Goal: Register for event/course

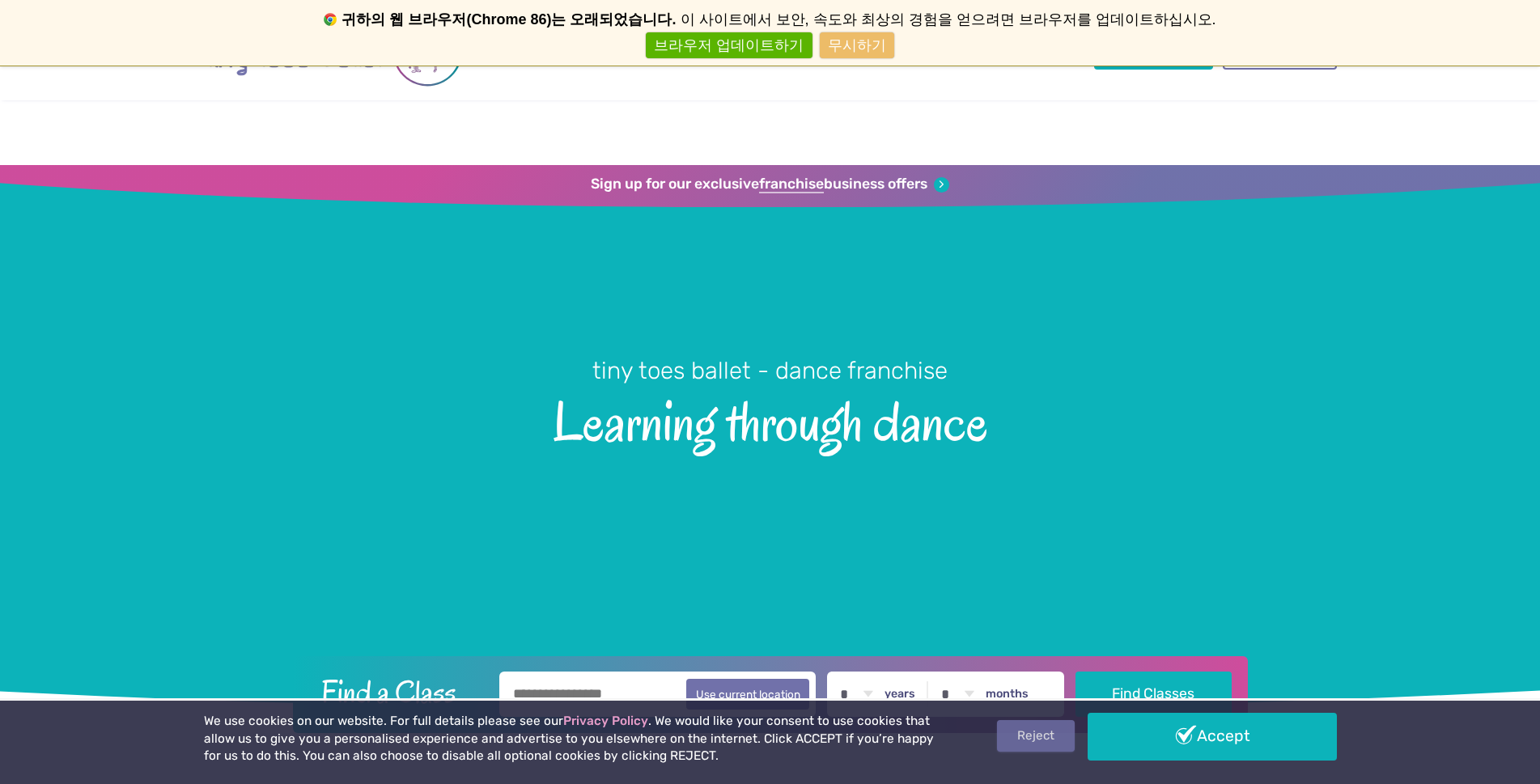
click at [1040, 509] on link "Reject" at bounding box center [1036, 736] width 78 height 30
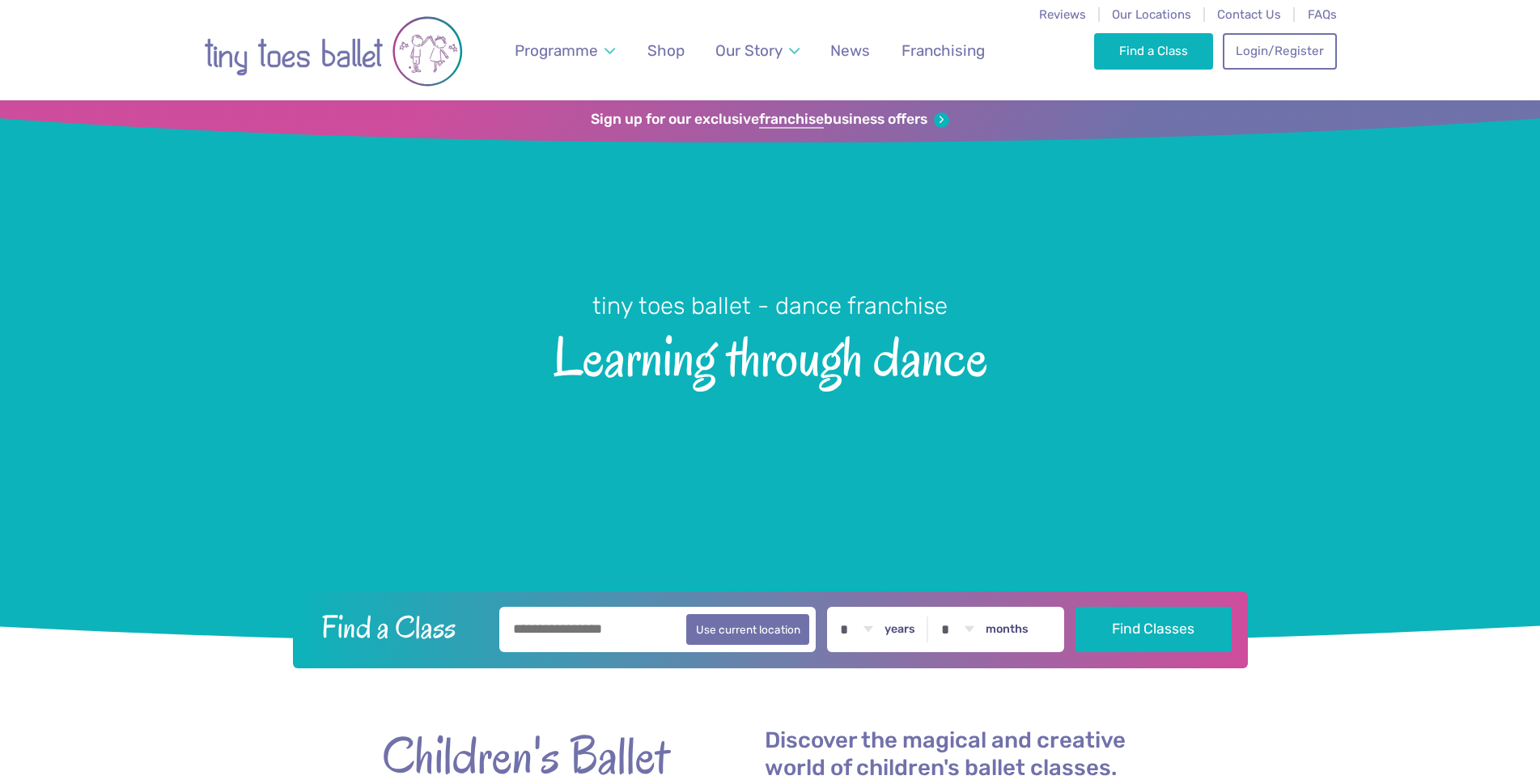
click at [595, 639] on input "text" at bounding box center [658, 630] width 318 height 46
type input "*****"
drag, startPoint x: 1070, startPoint y: 696, endPoint x: 1005, endPoint y: 674, distance: 68.6
click at [881, 619] on select "* * * * * * * * * * ** ** **" at bounding box center [856, 630] width 50 height 46
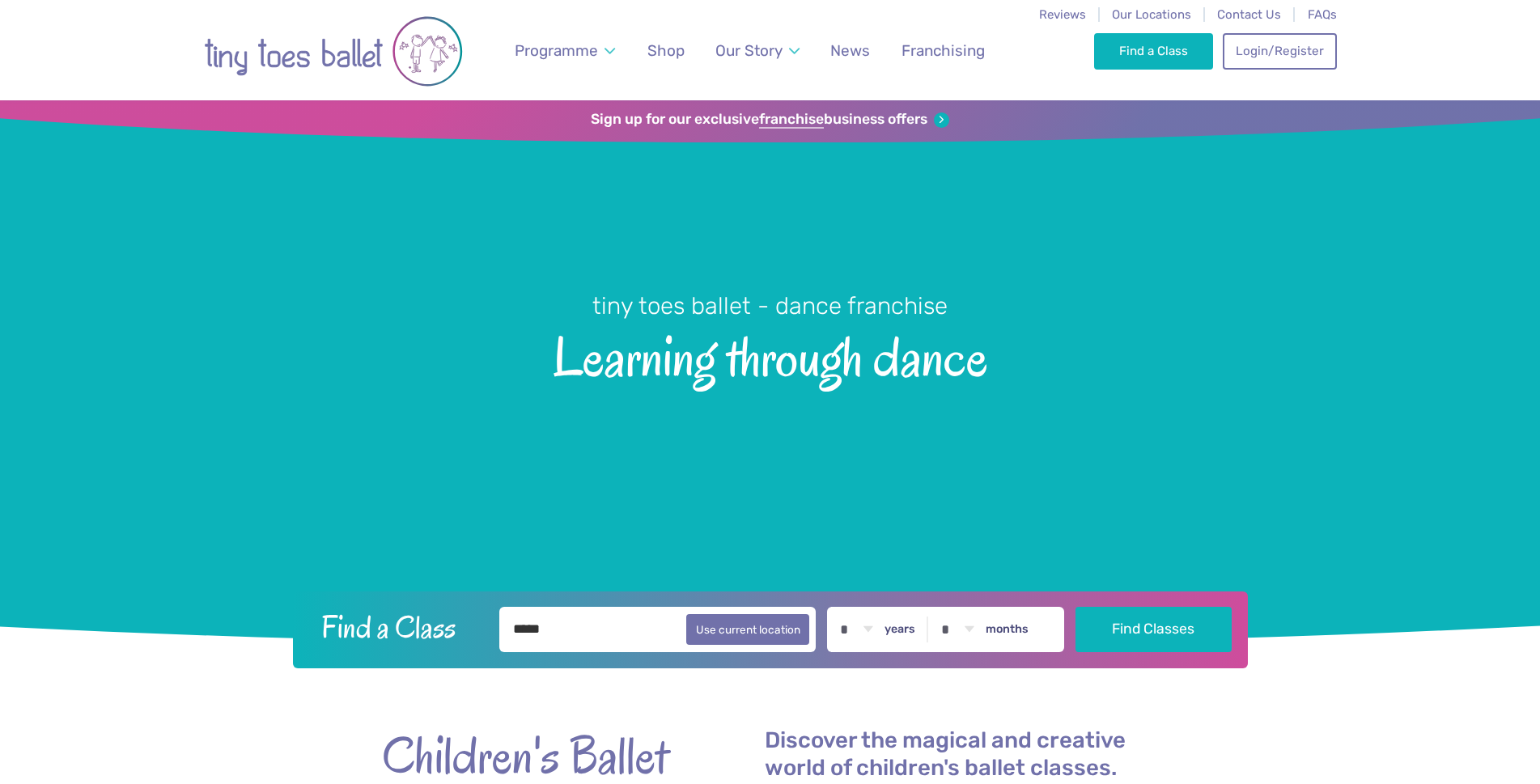
click at [831, 607] on select "* * * * * * * * * * ** ** **" at bounding box center [856, 630] width 50 height 46
click at [874, 626] on select "* * * * * * * * * * ** ** **" at bounding box center [856, 630] width 50 height 46
select select "*"
click at [831, 607] on select "* * * * * * * * * * ** ** **" at bounding box center [856, 630] width 50 height 46
click at [1171, 624] on button "Find Classes" at bounding box center [1154, 629] width 156 height 46
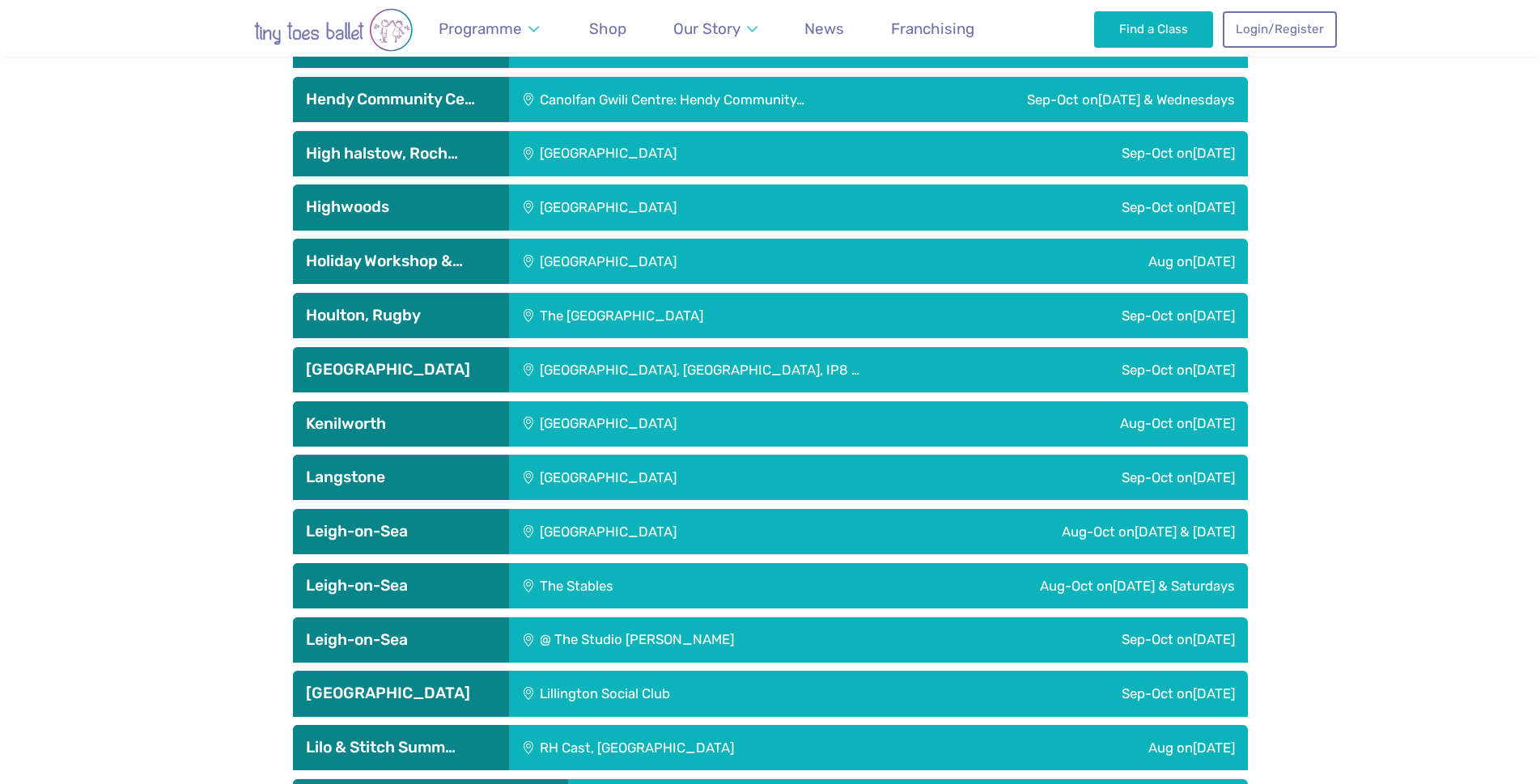
scroll to position [2509, 0]
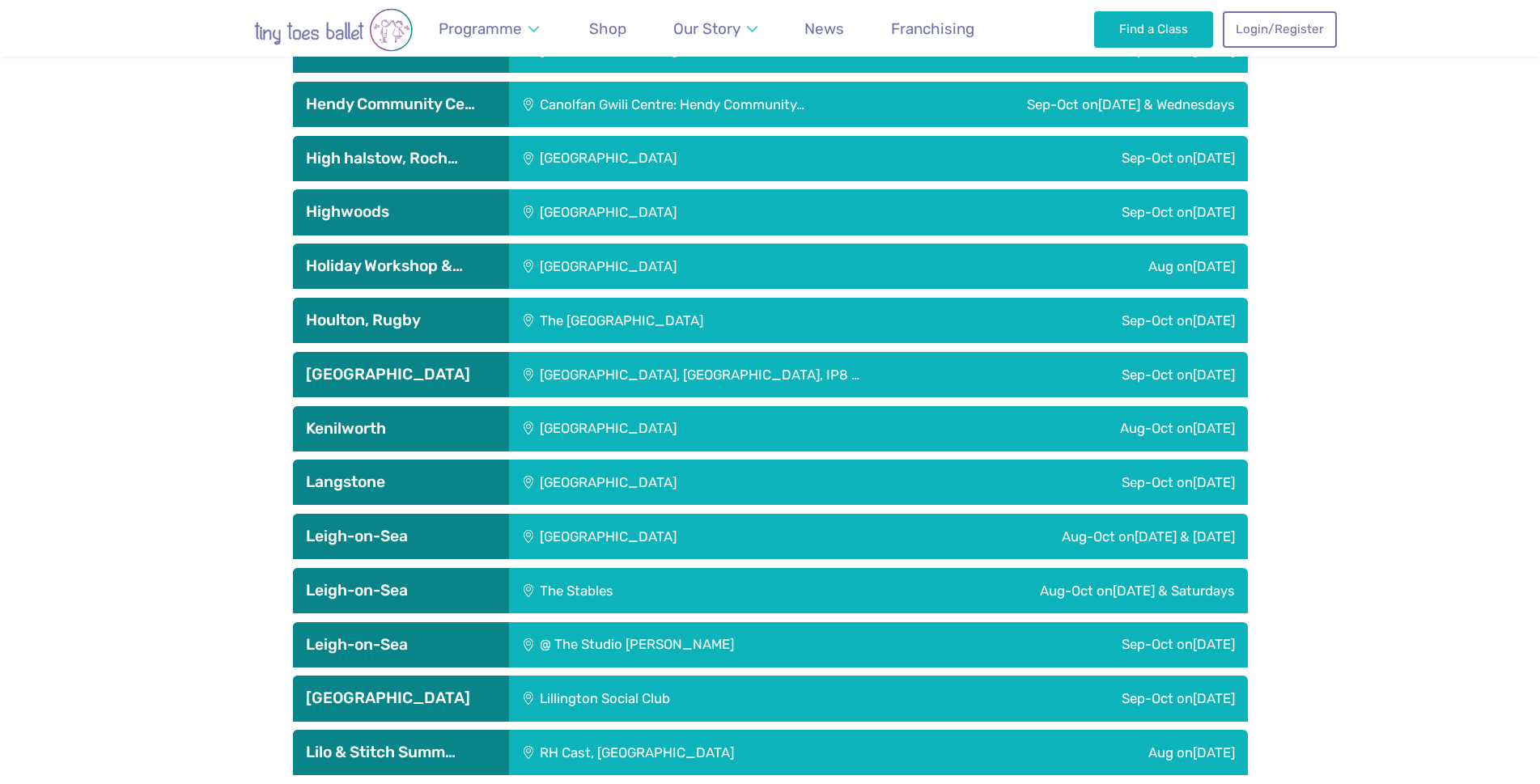
click at [404, 314] on h3 "Houlton, Rugby" at bounding box center [401, 320] width 190 height 19
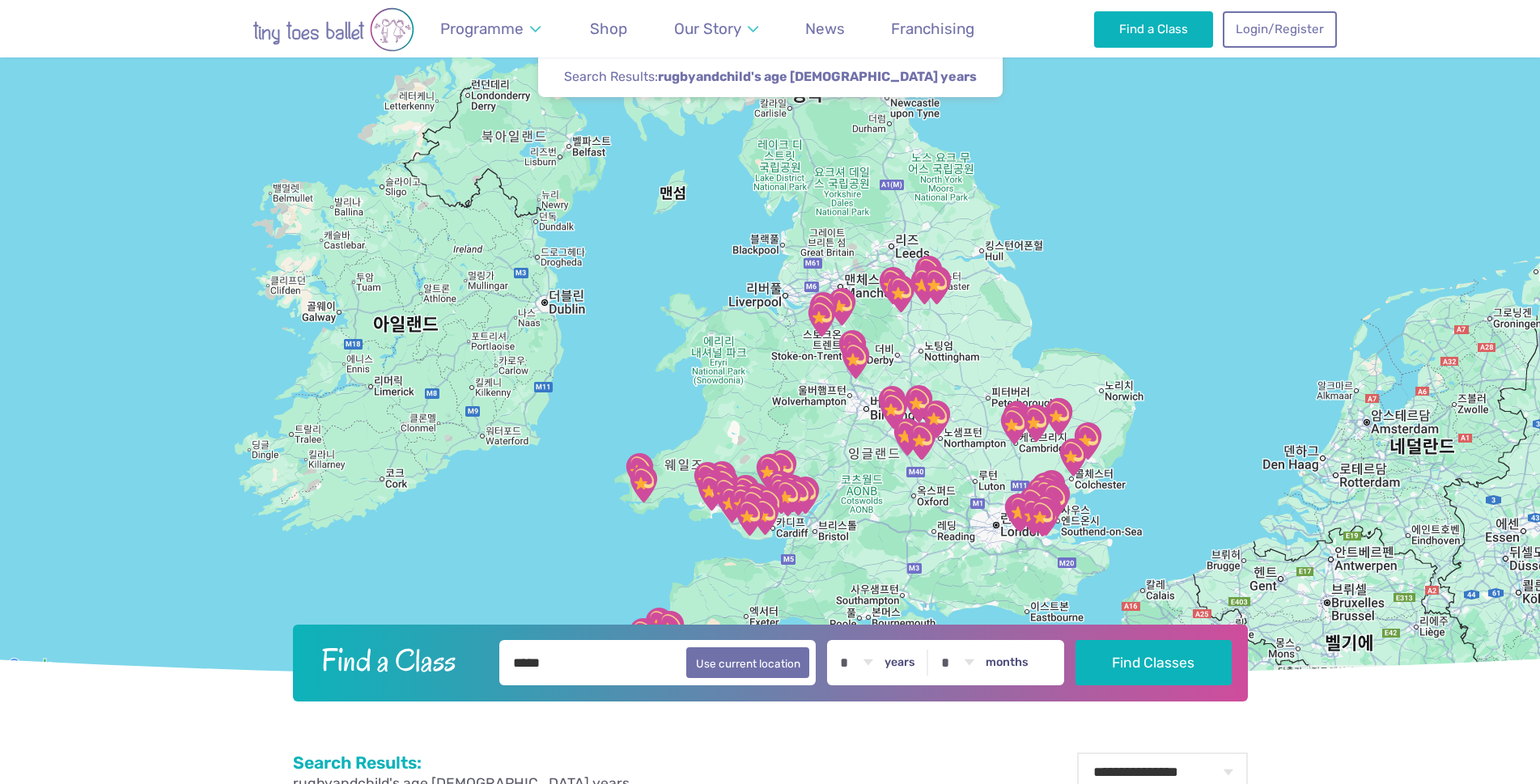
scroll to position [0, 0]
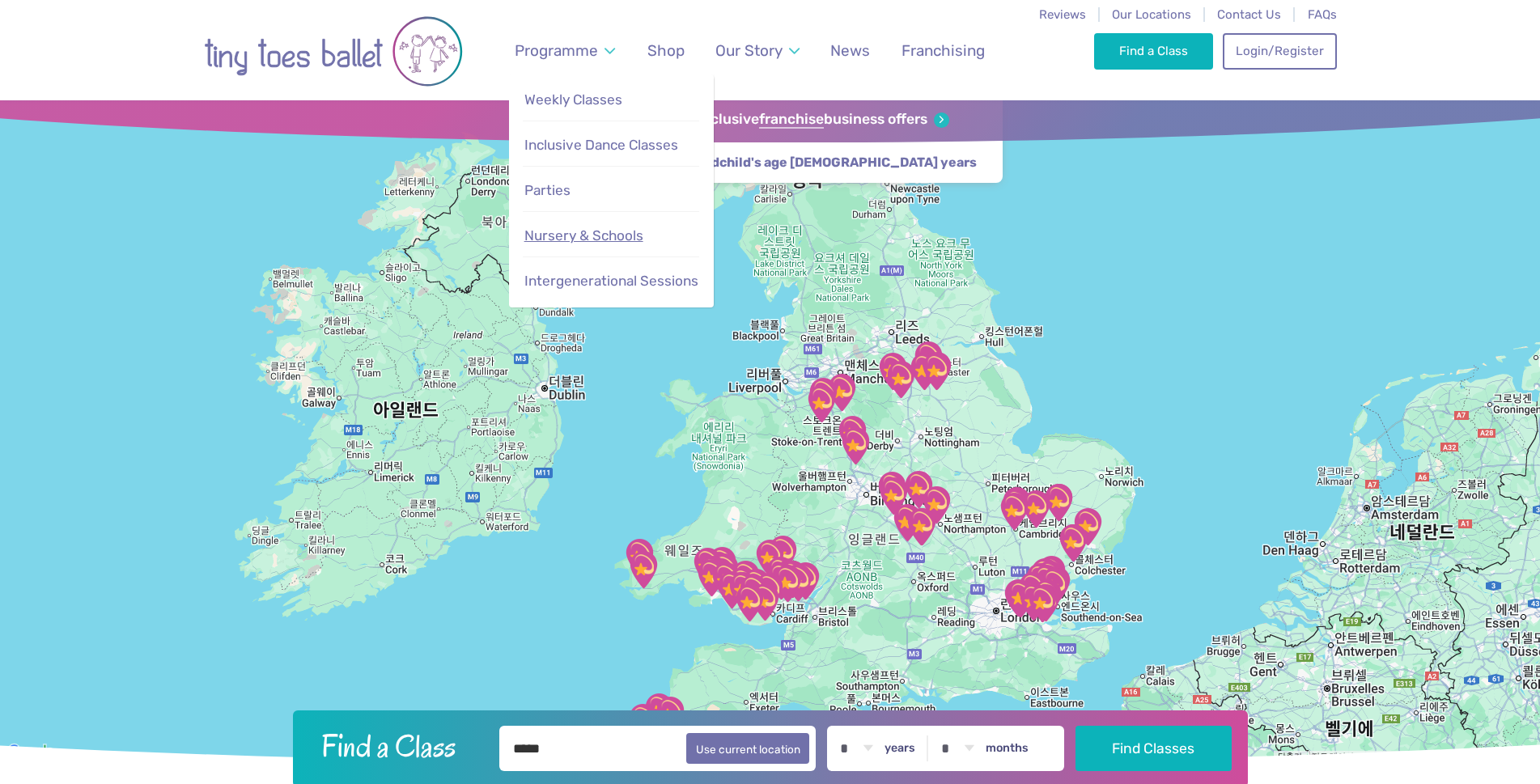
click at [579, 229] on span "Nursery & Schools" at bounding box center [584, 235] width 119 height 16
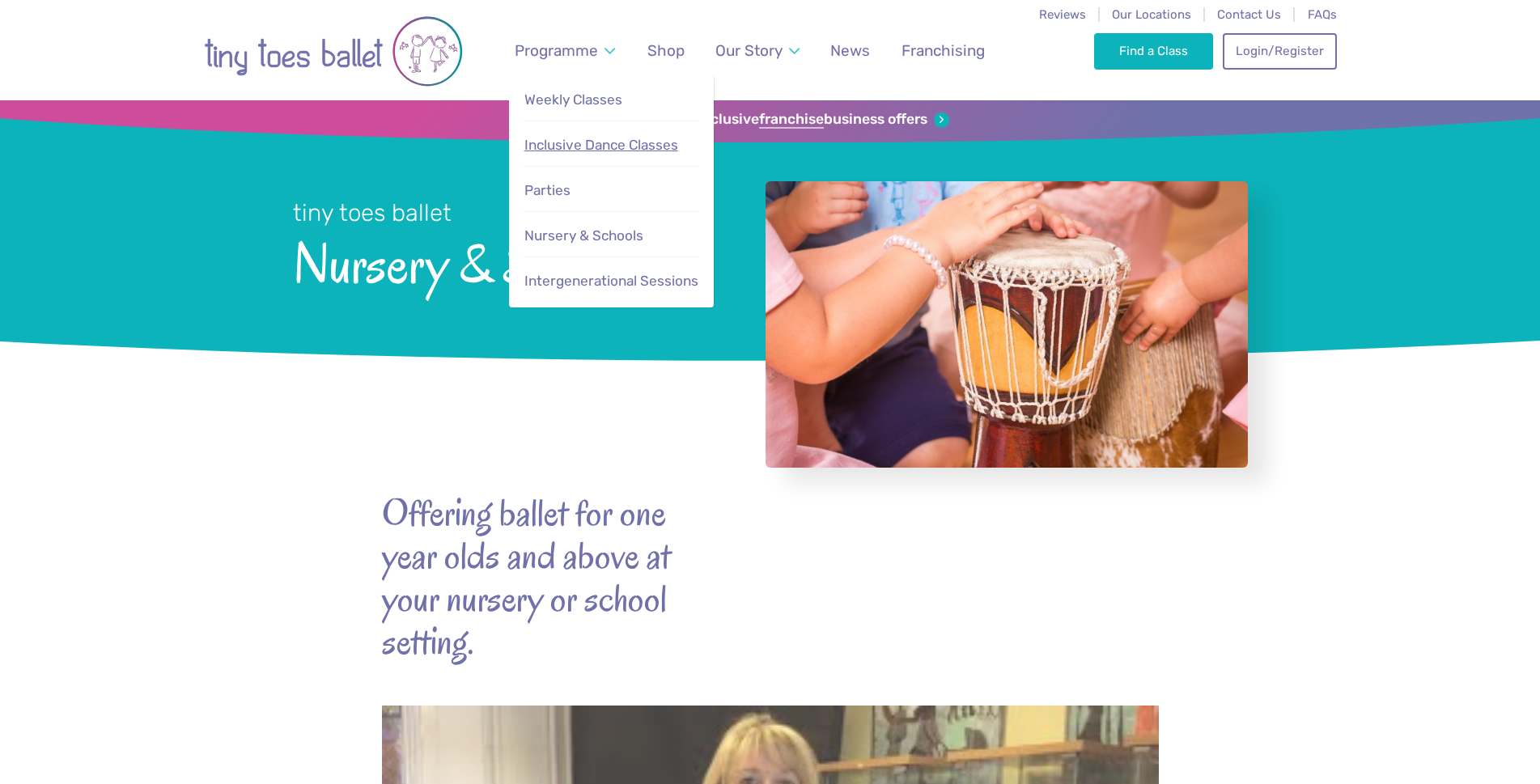
click at [610, 142] on span "Inclusive Dance Classes" at bounding box center [602, 144] width 154 height 16
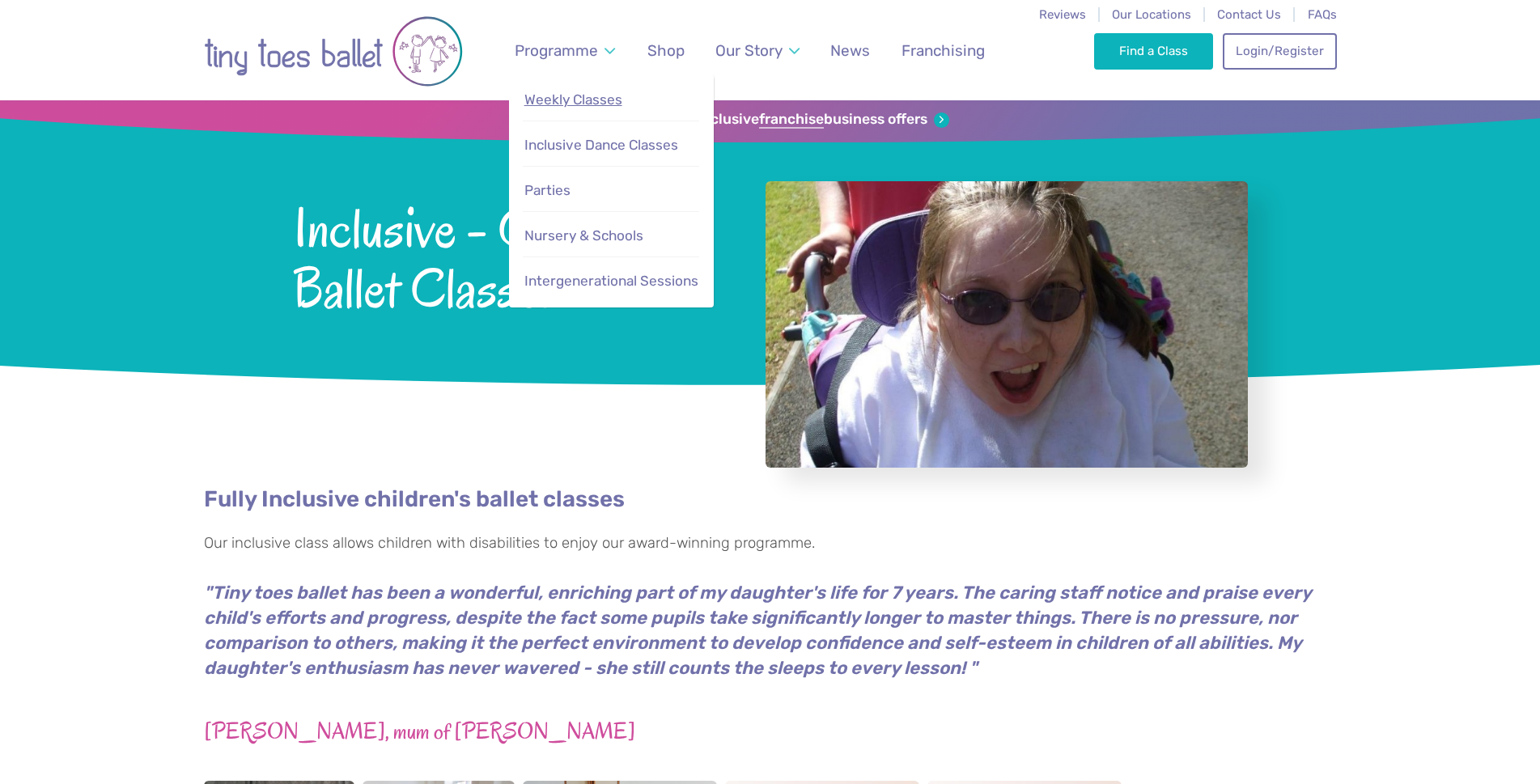
click at [575, 93] on span "Weekly Classes" at bounding box center [573, 99] width 98 height 16
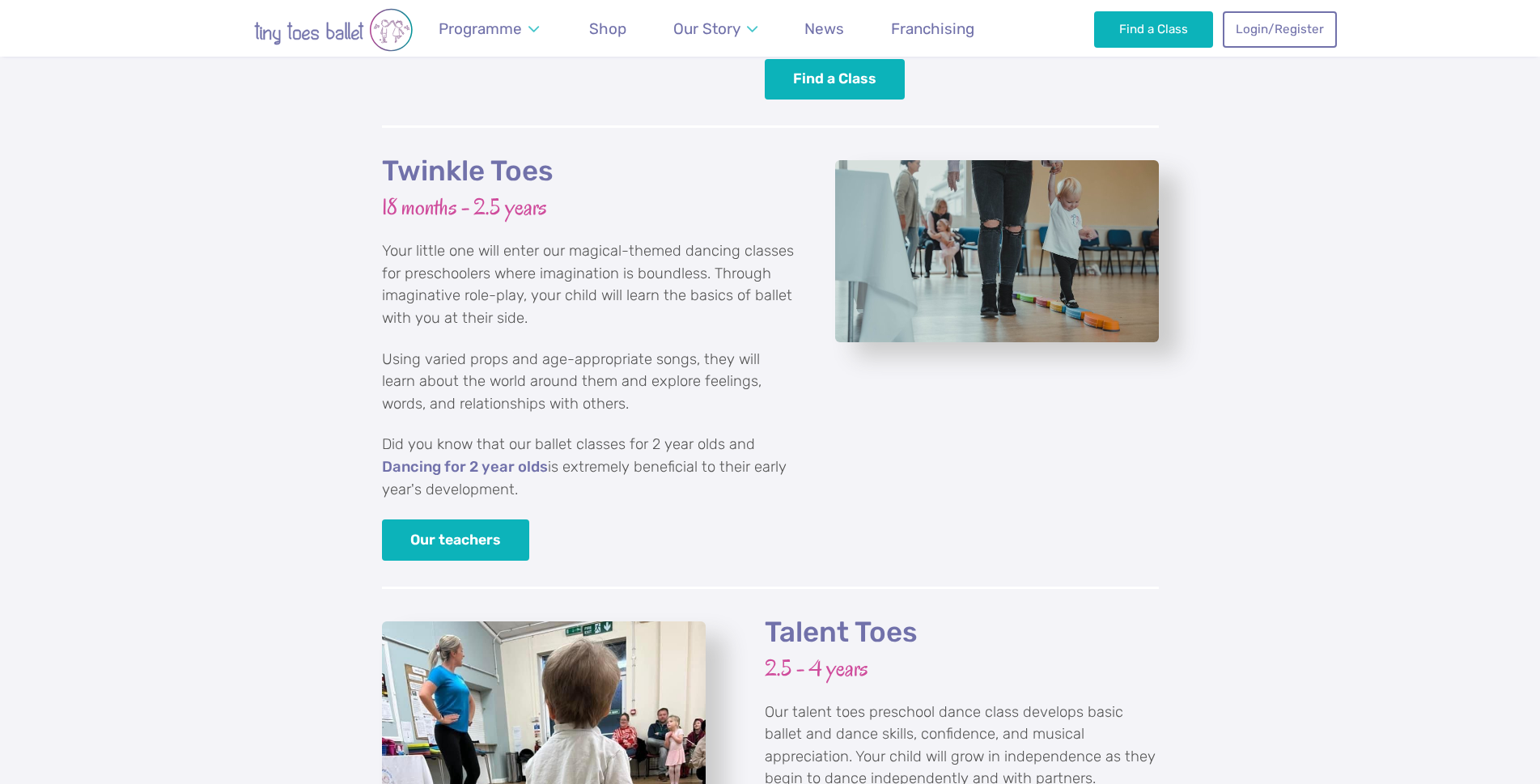
scroll to position [1942, 0]
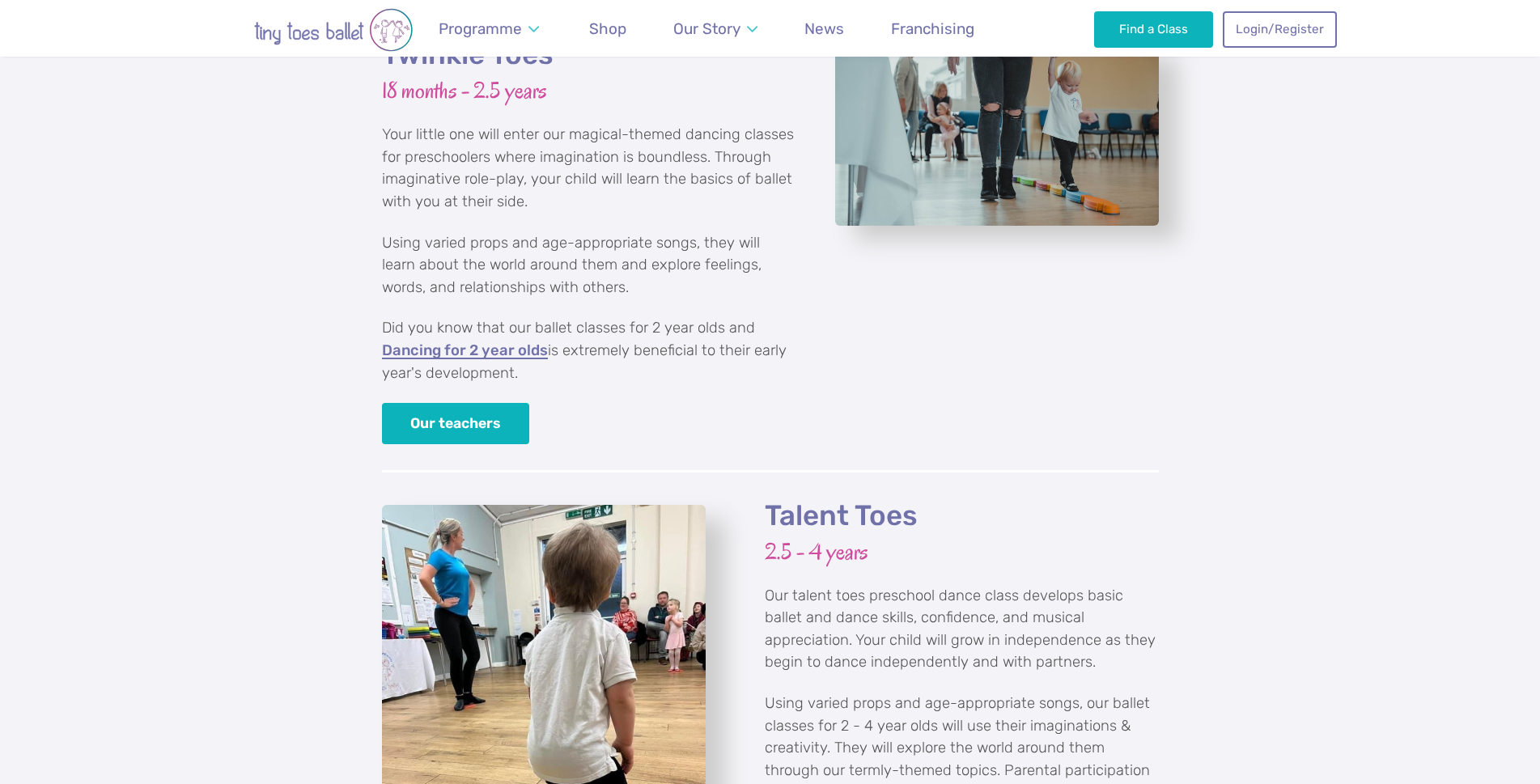
click at [447, 343] on link "Dancing for 2 year olds" at bounding box center [465, 351] width 166 height 16
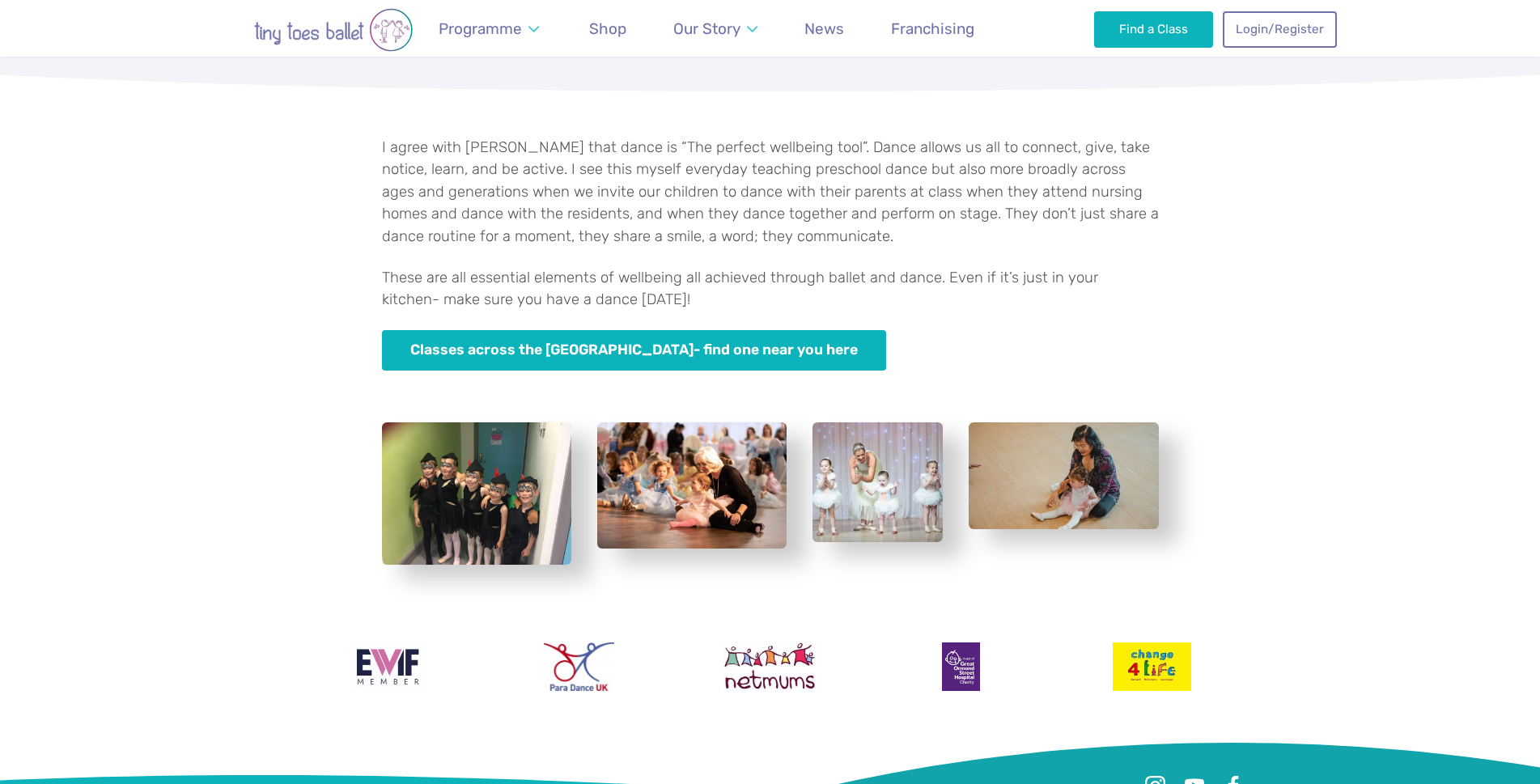
scroll to position [2479, 0]
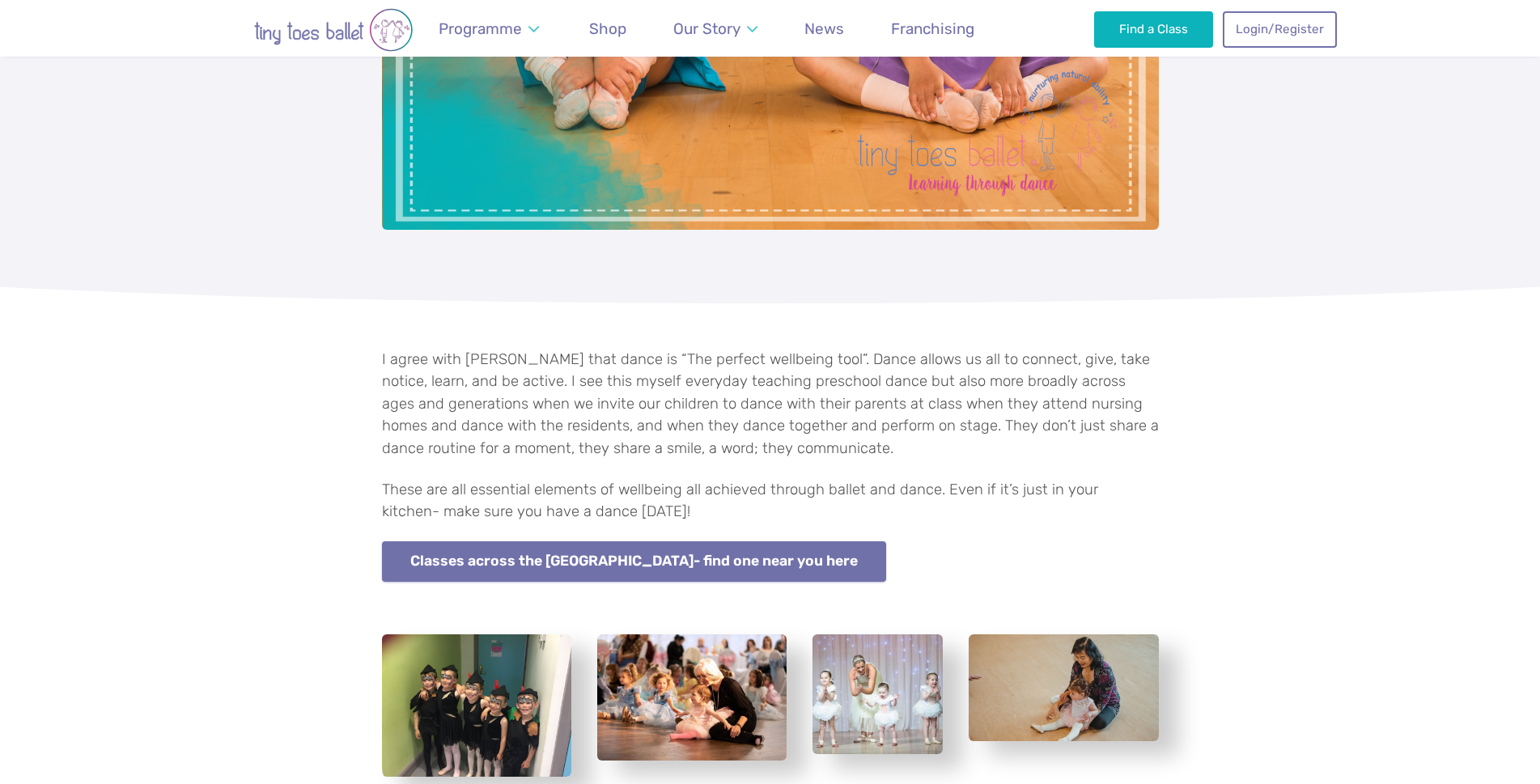
click at [664, 542] on link "Classes across the UK- find one near you here" at bounding box center [634, 562] width 505 height 41
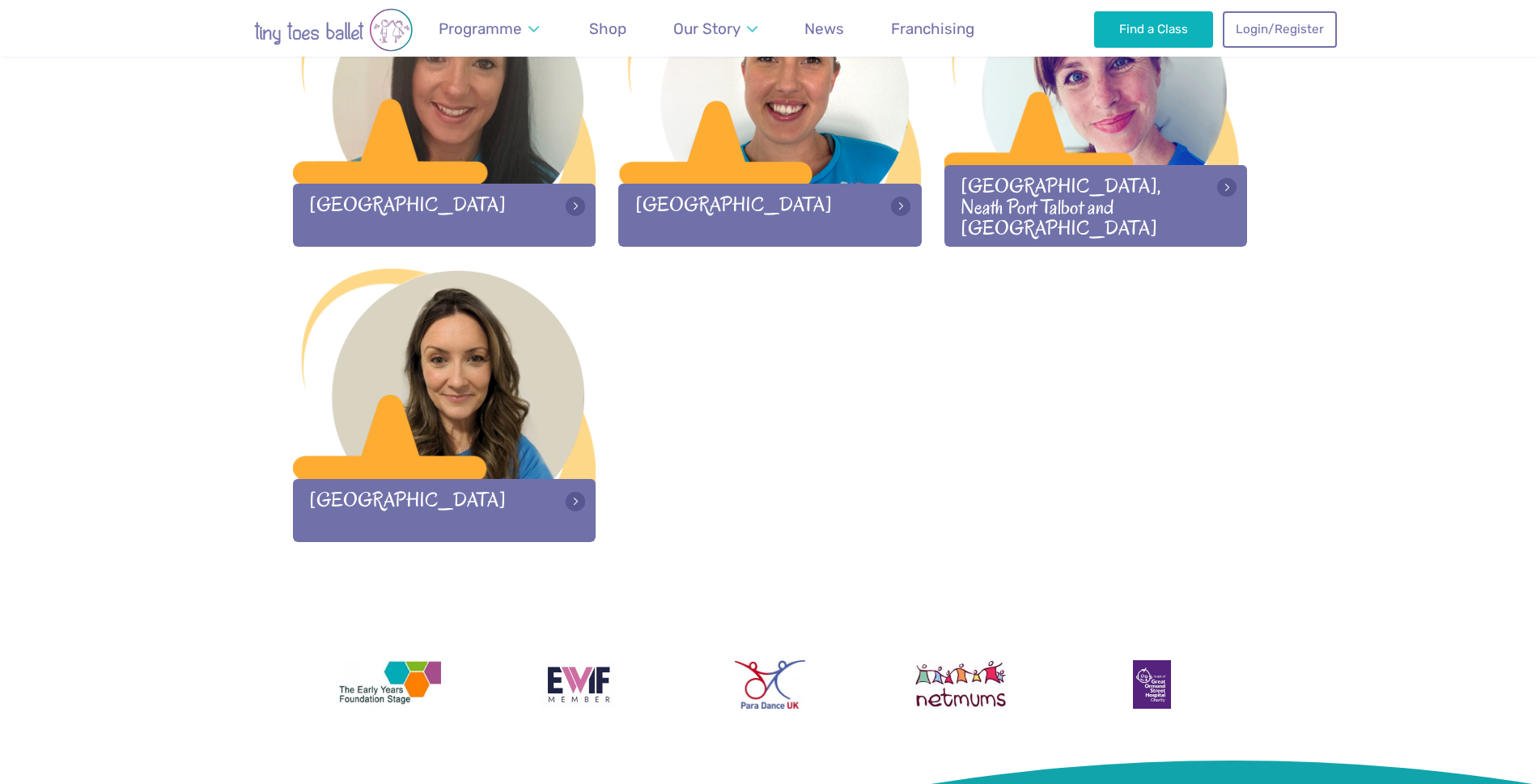
scroll to position [2556, 0]
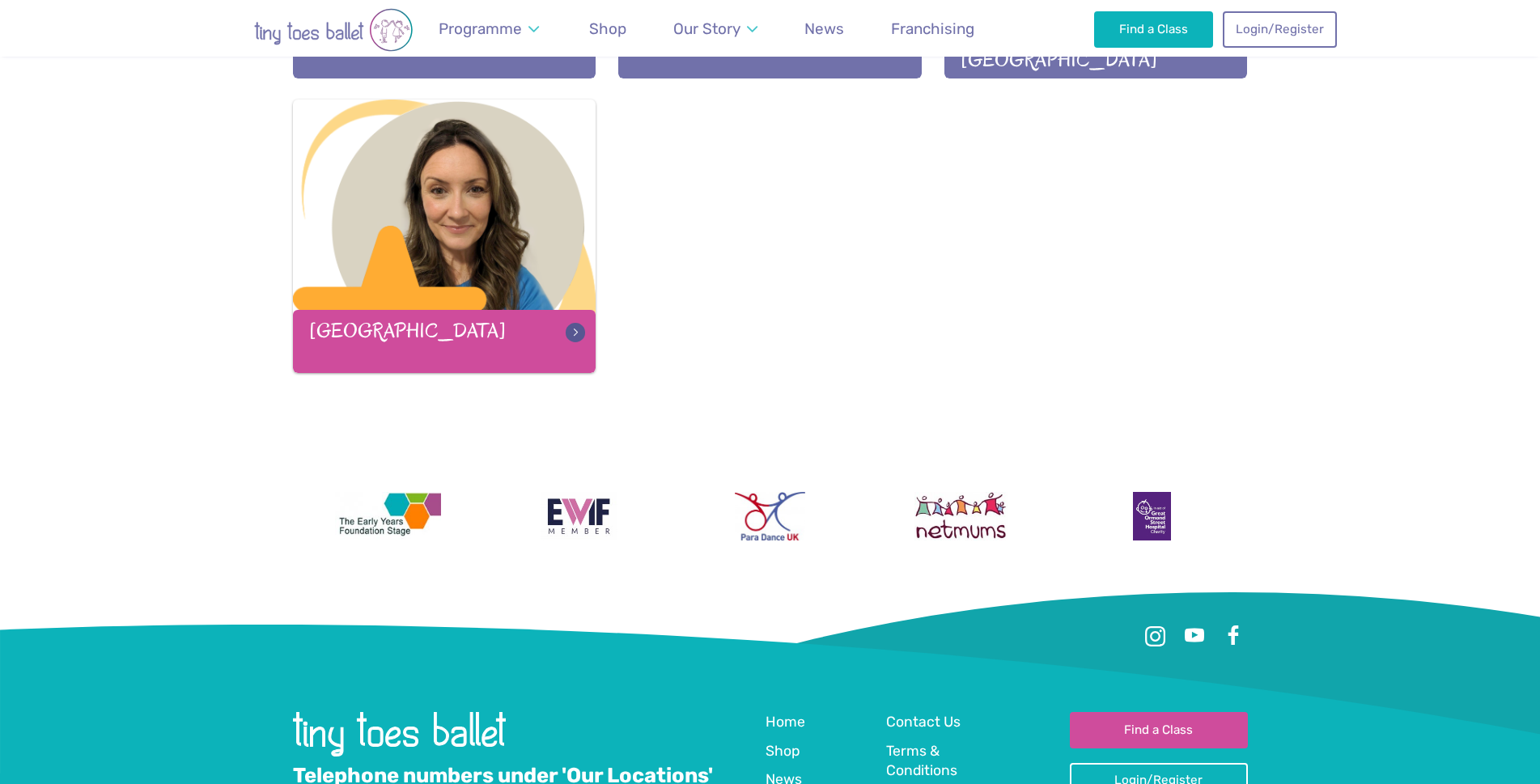
click at [565, 335] on div "[GEOGRAPHIC_DATA]" at bounding box center [444, 341] width 303 height 63
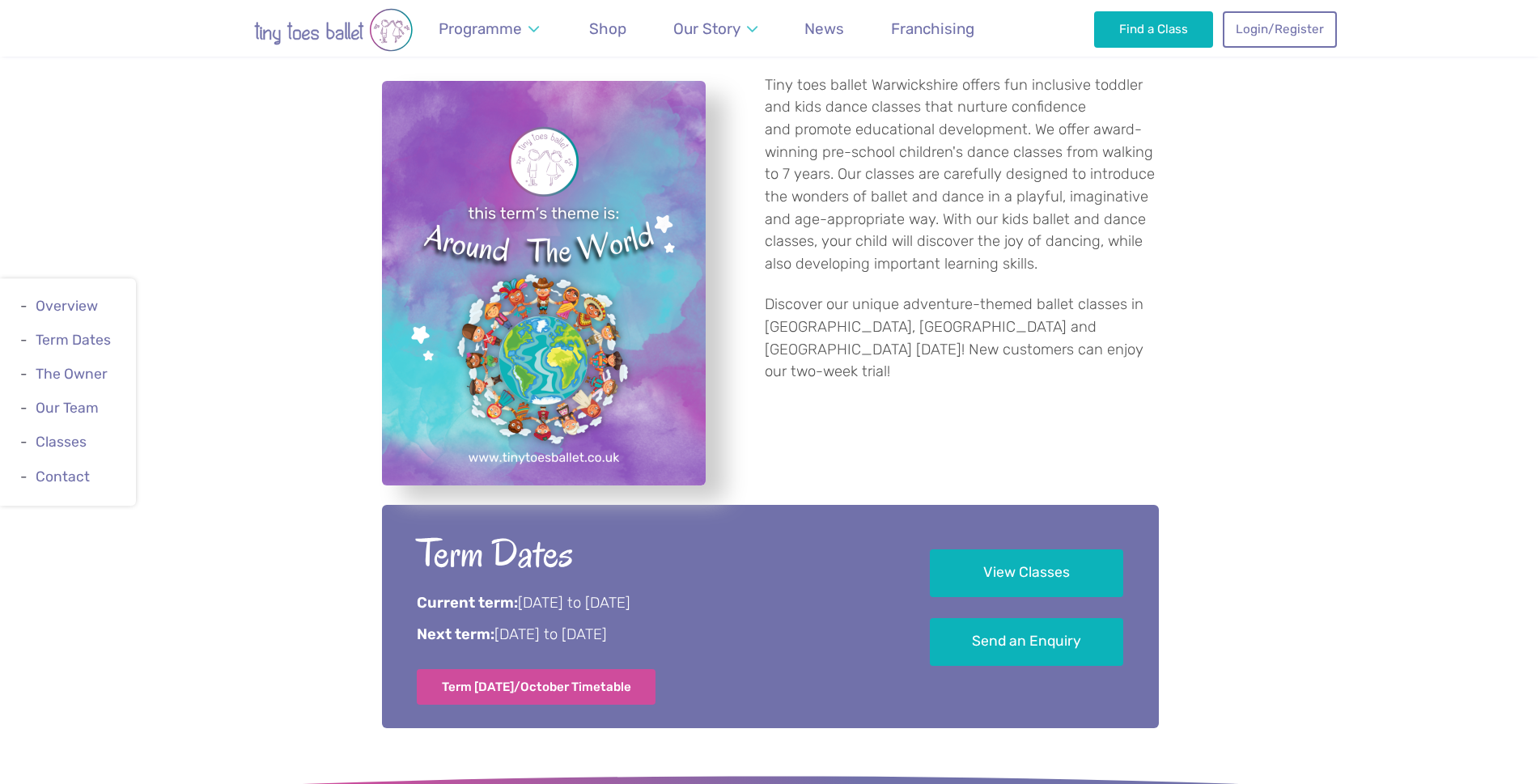
scroll to position [810, 0]
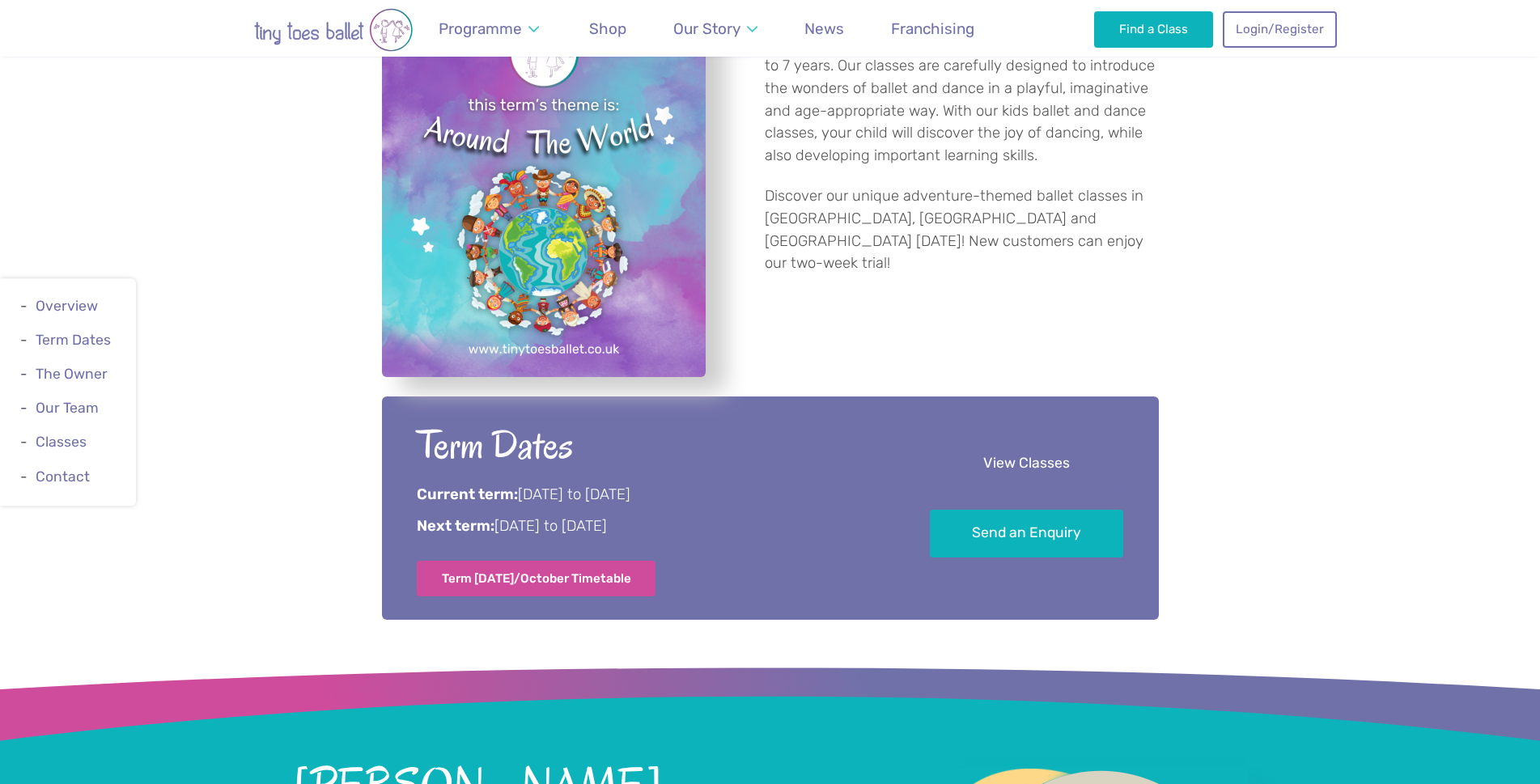
click at [1039, 460] on link "View Classes" at bounding box center [1027, 464] width 194 height 48
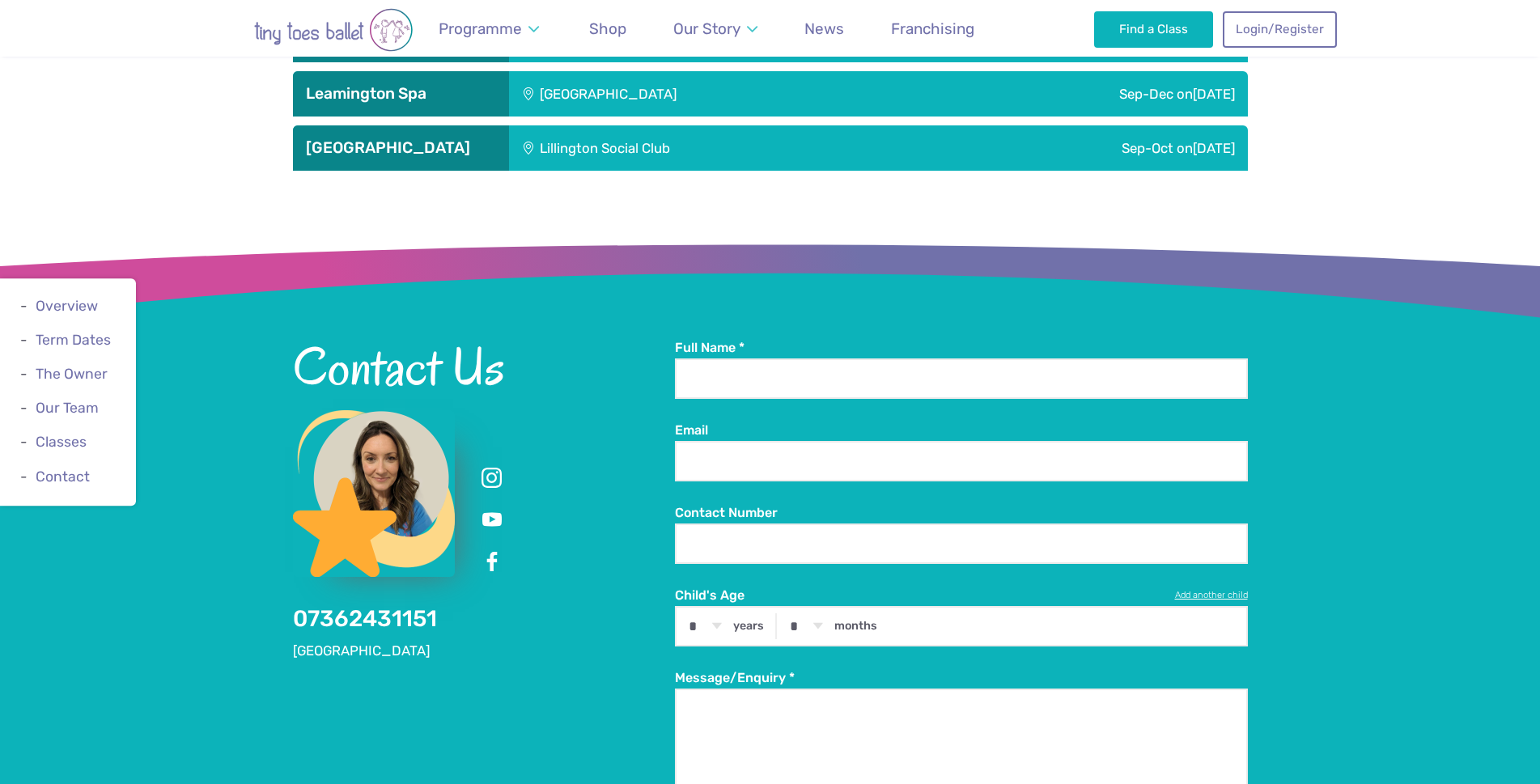
scroll to position [2359, 0]
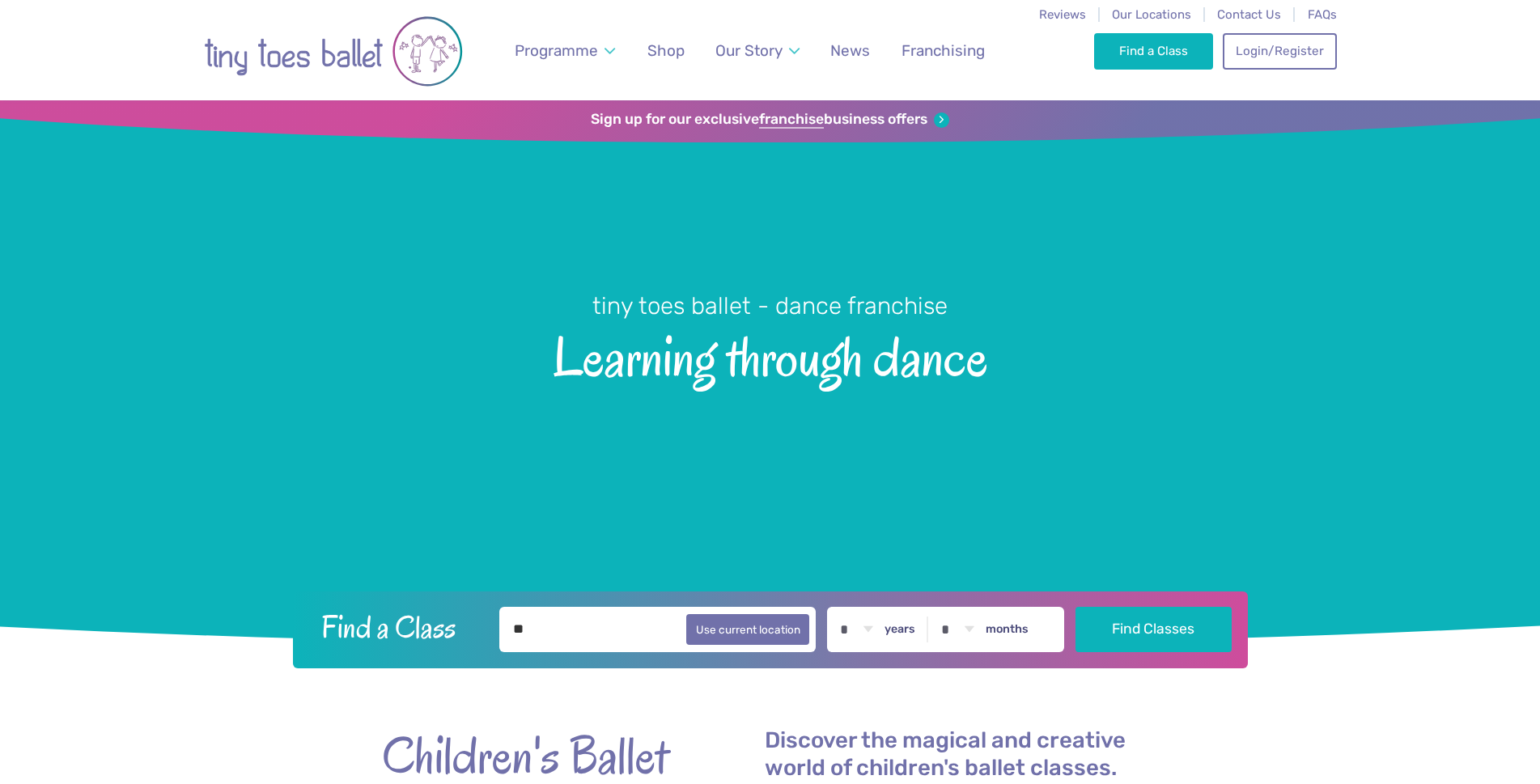
type input "*"
click at [737, 628] on button "Use current location" at bounding box center [748, 628] width 124 height 30
type input "**********"
click at [881, 633] on select "* * * * * * * * * * ** ** **" at bounding box center [856, 630] width 50 height 46
select select "*"
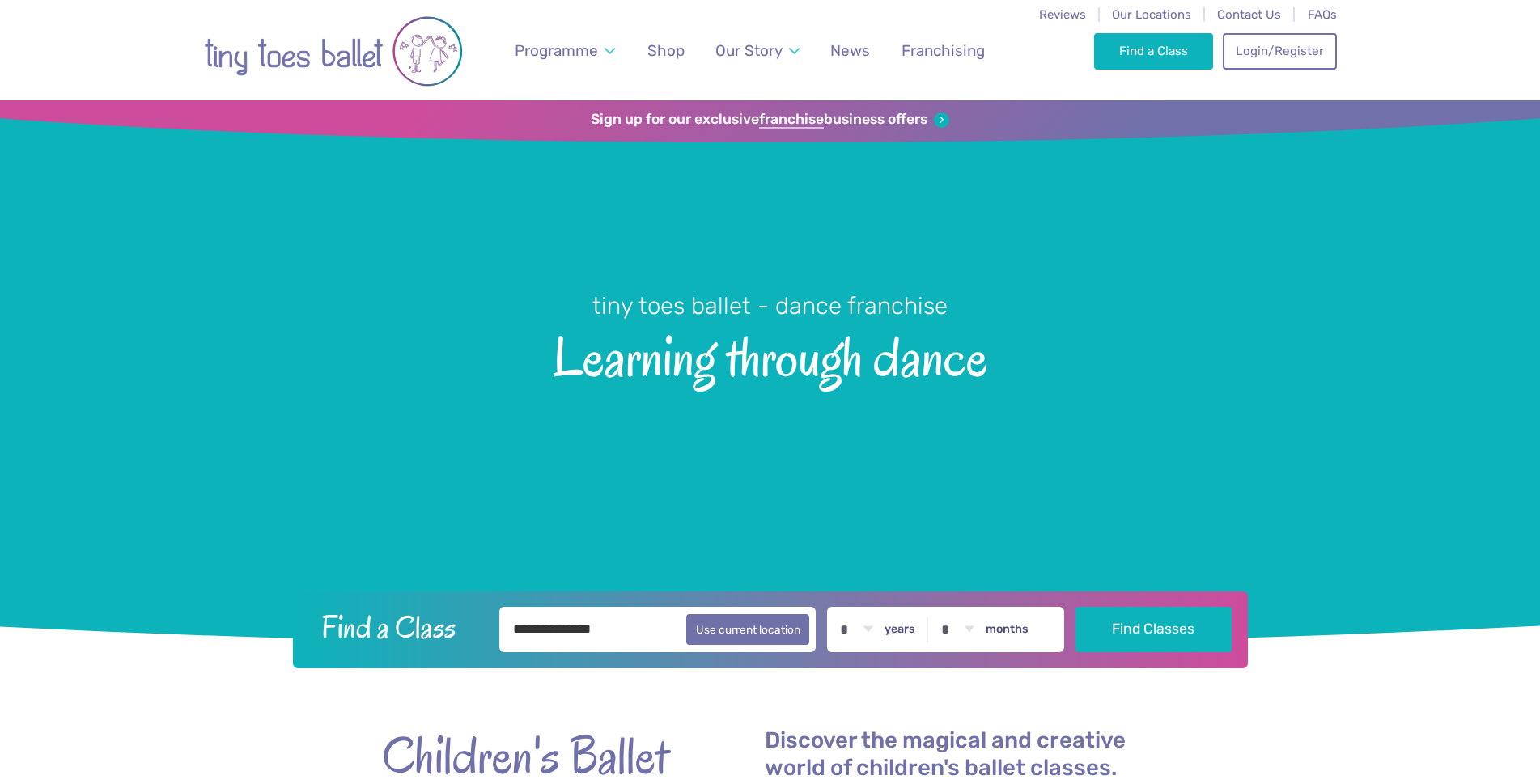
click at [831, 607] on select "* * * * * * * * * * ** ** **" at bounding box center [856, 630] width 50 height 46
click at [982, 629] on select "* * * * * * * * * * ** **" at bounding box center [957, 630] width 50 height 46
select select "**"
click at [933, 607] on select "* * * * * * * * * * ** **" at bounding box center [957, 630] width 50 height 46
click at [1144, 629] on button "Find Classes" at bounding box center [1154, 629] width 156 height 46
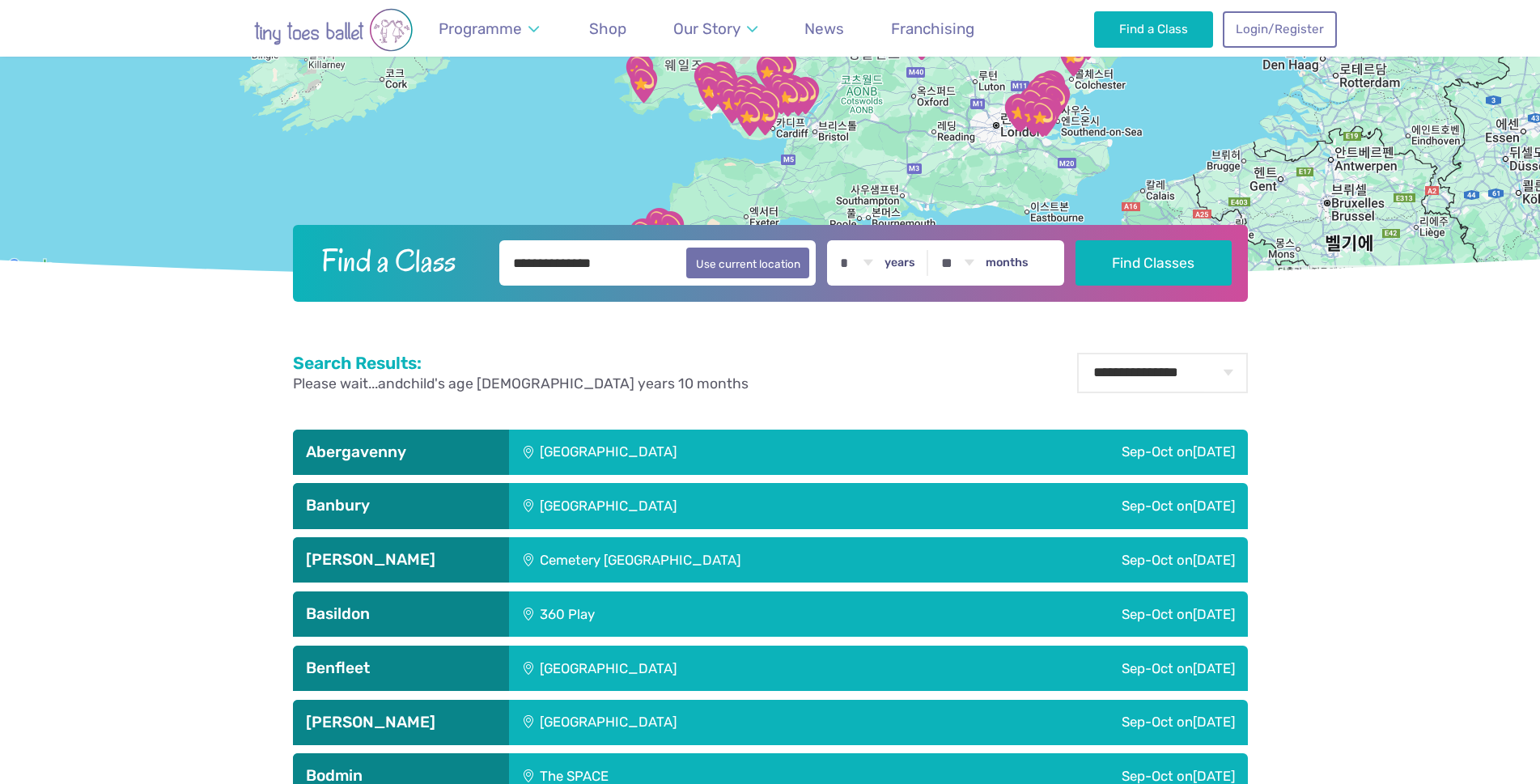
scroll to position [162, 0]
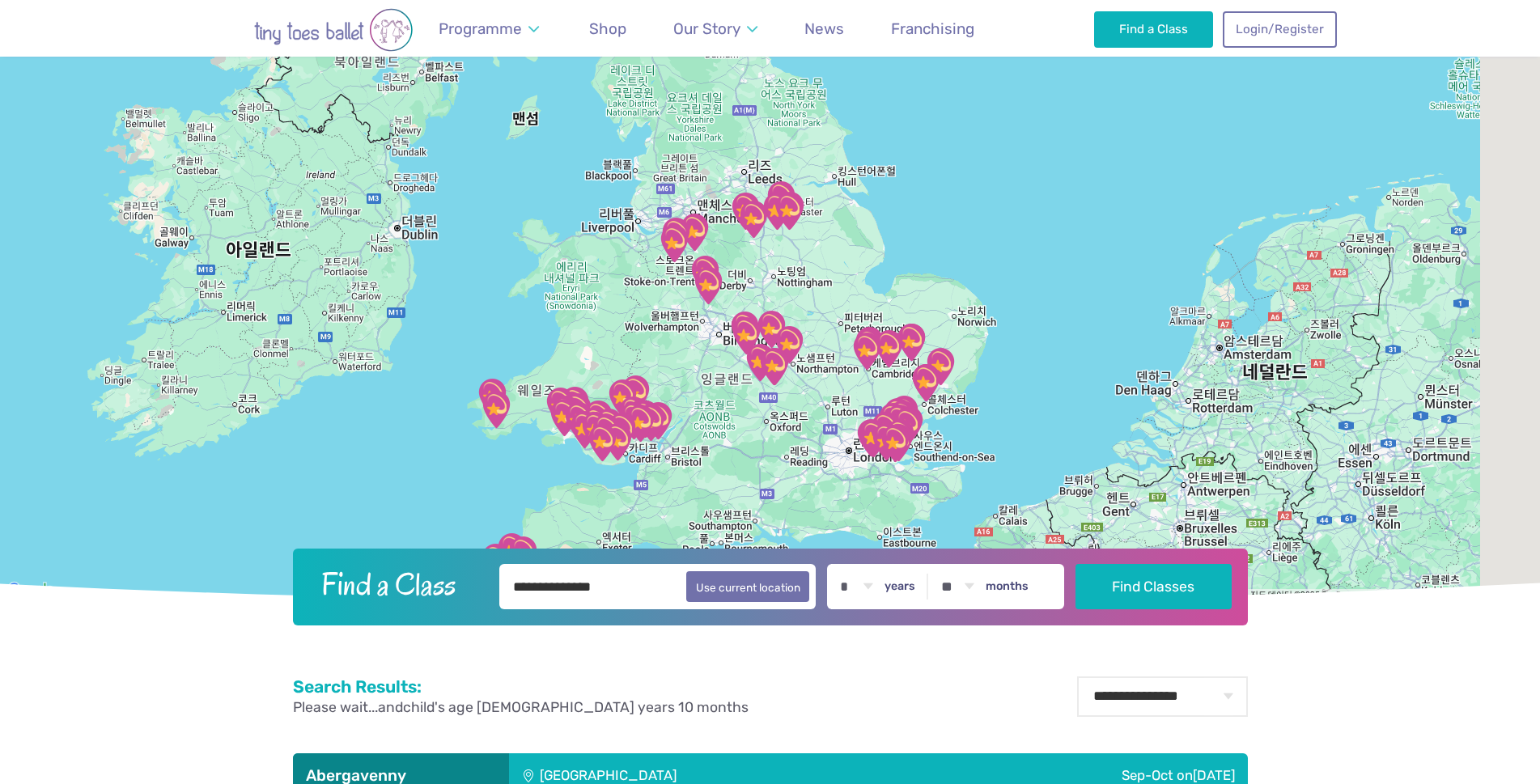
drag, startPoint x: 1125, startPoint y: 454, endPoint x: 973, endPoint y: 457, distance: 152.0
click at [973, 457] on div at bounding box center [770, 269] width 1540 height 662
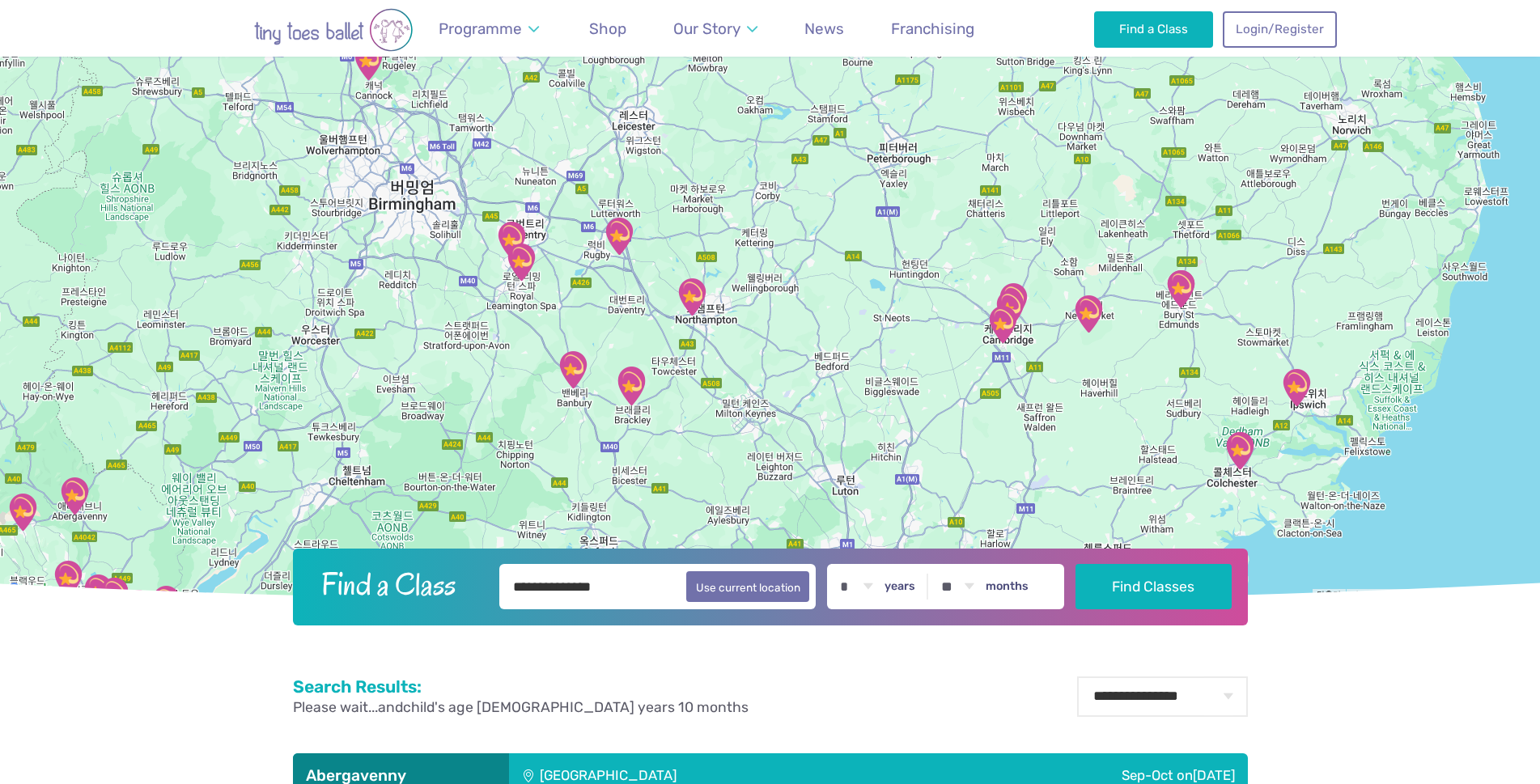
drag, startPoint x: 629, startPoint y: 242, endPoint x: 635, endPoint y: 352, distance: 110.2
click at [635, 352] on div at bounding box center [770, 269] width 1540 height 662
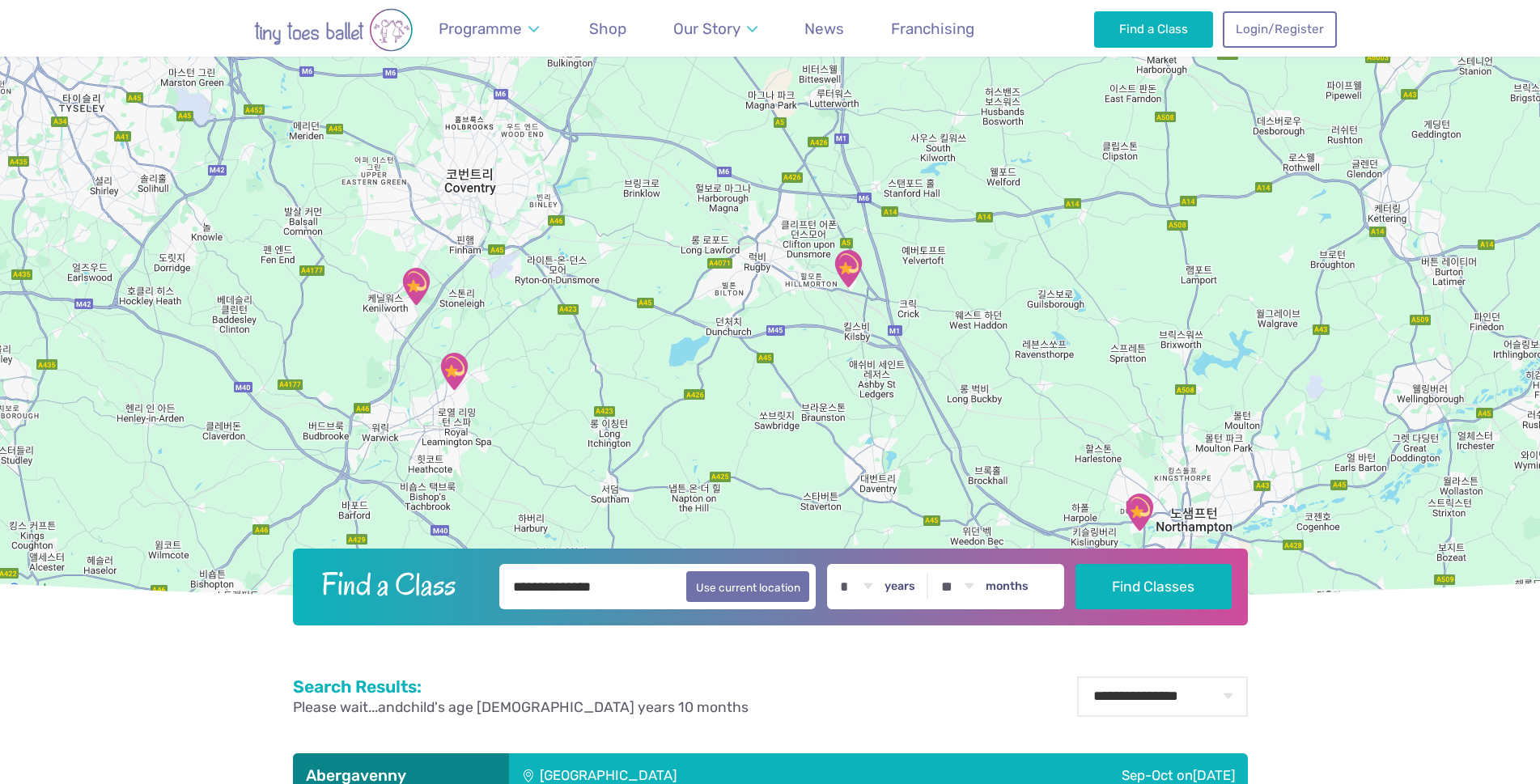
drag, startPoint x: 481, startPoint y: 237, endPoint x: 631, endPoint y: 389, distance: 213.6
click at [631, 389] on div at bounding box center [770, 269] width 1540 height 662
click at [414, 287] on img "Kenilworth School" at bounding box center [415, 287] width 41 height 41
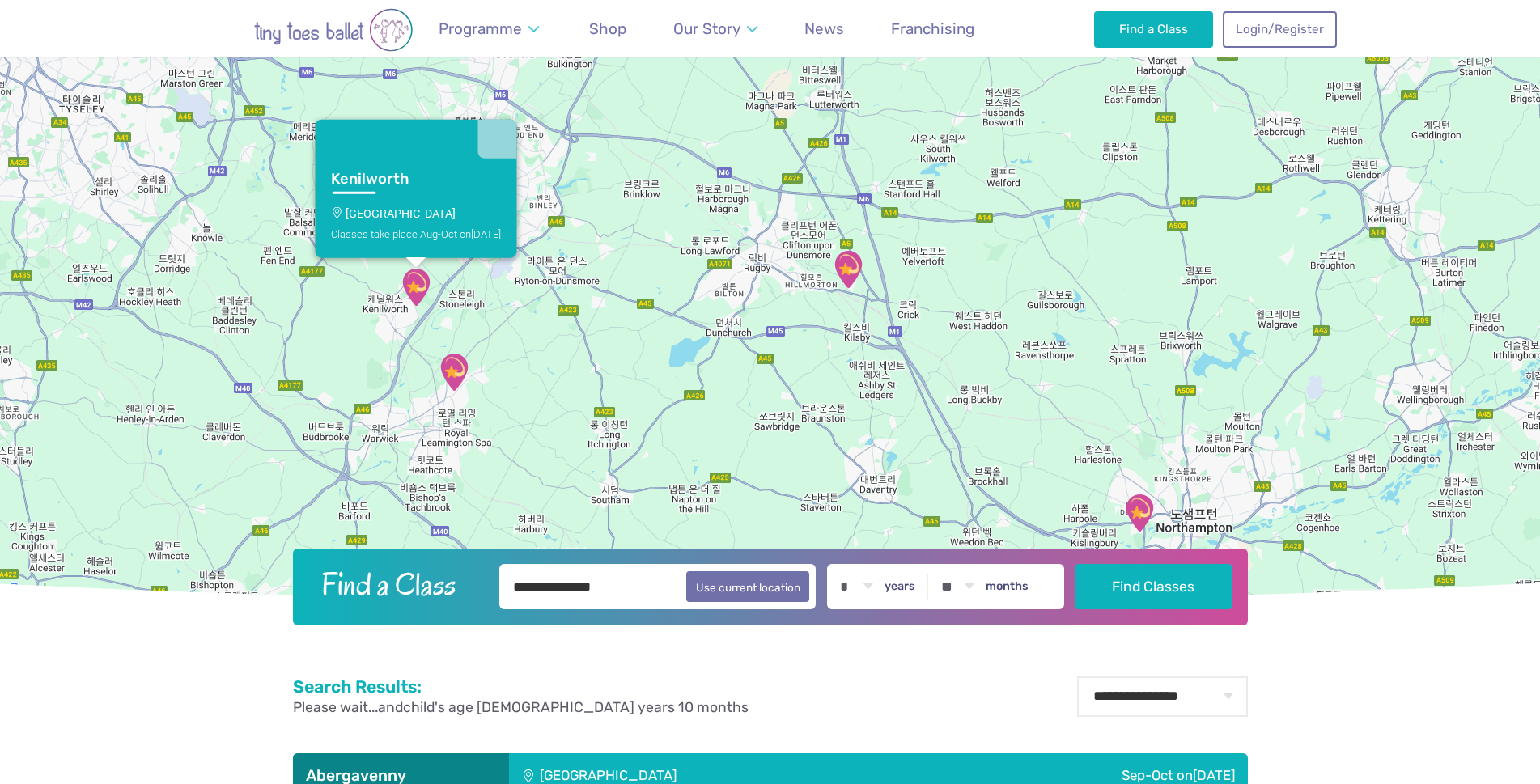
click at [402, 233] on div "Classes take place Aug-Oct on Saturday" at bounding box center [415, 233] width 170 height 12
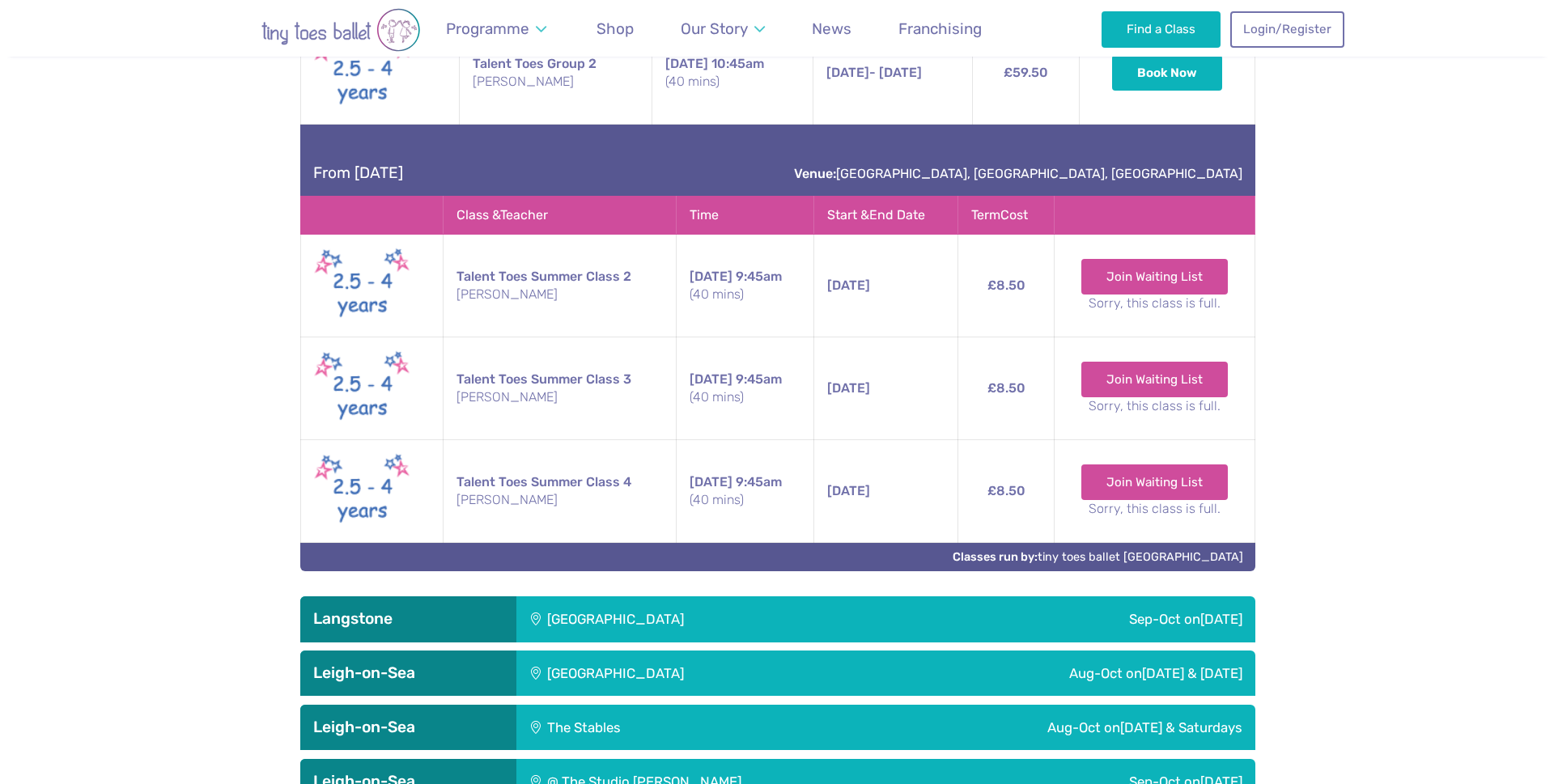
scroll to position [3168, 0]
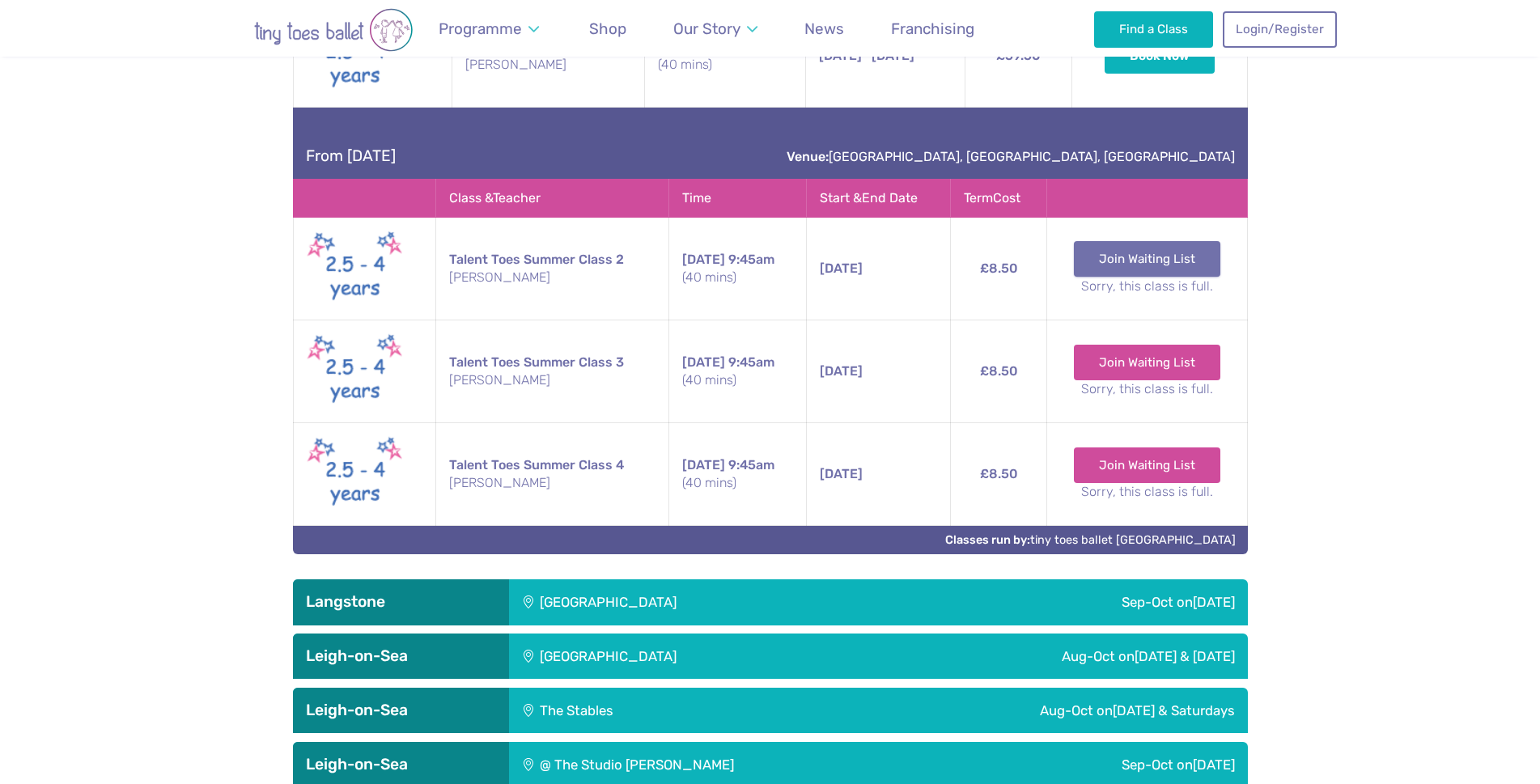
click at [1157, 258] on link "Join Waiting List" at bounding box center [1147, 258] width 146 height 35
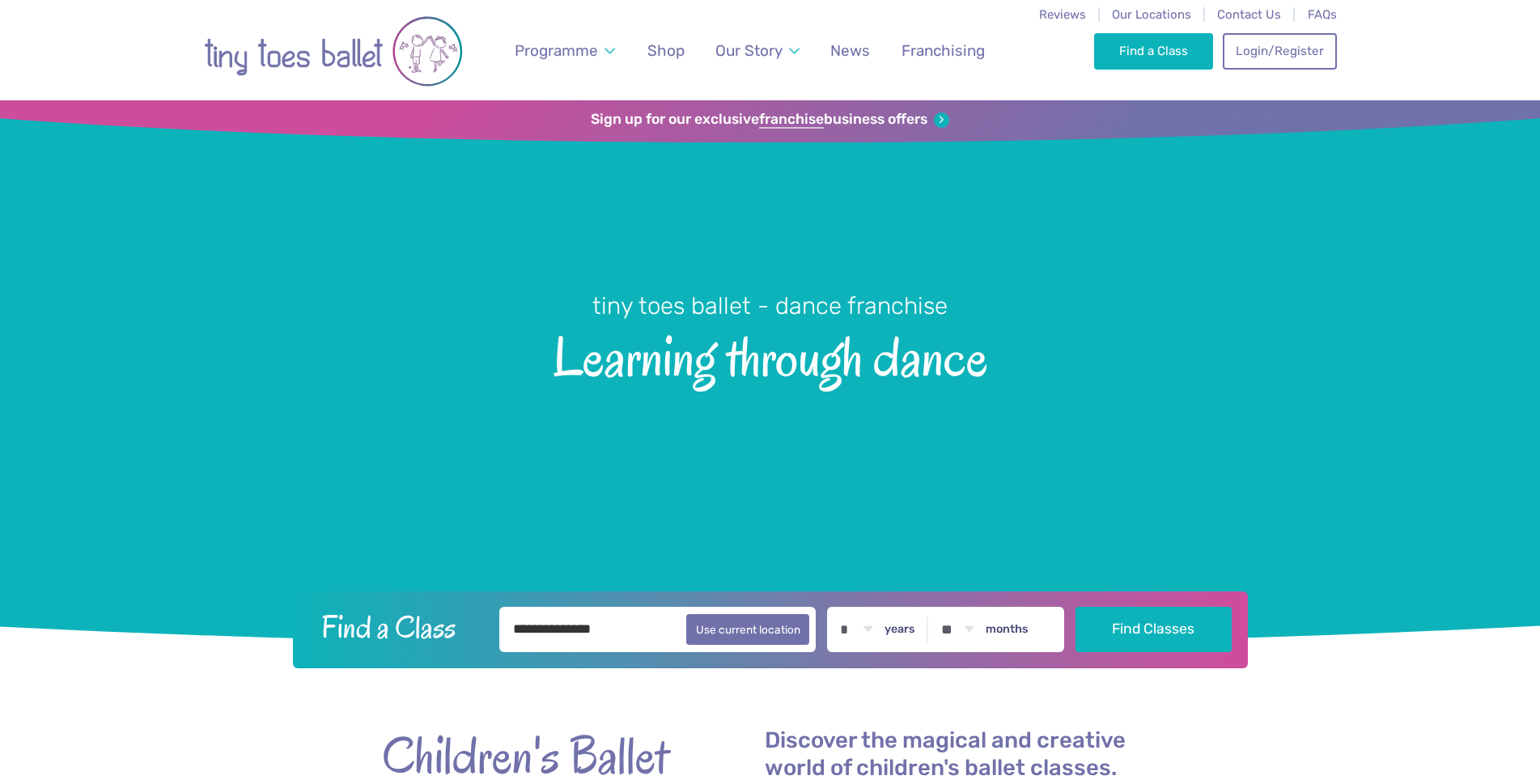
select select "*"
select select "**"
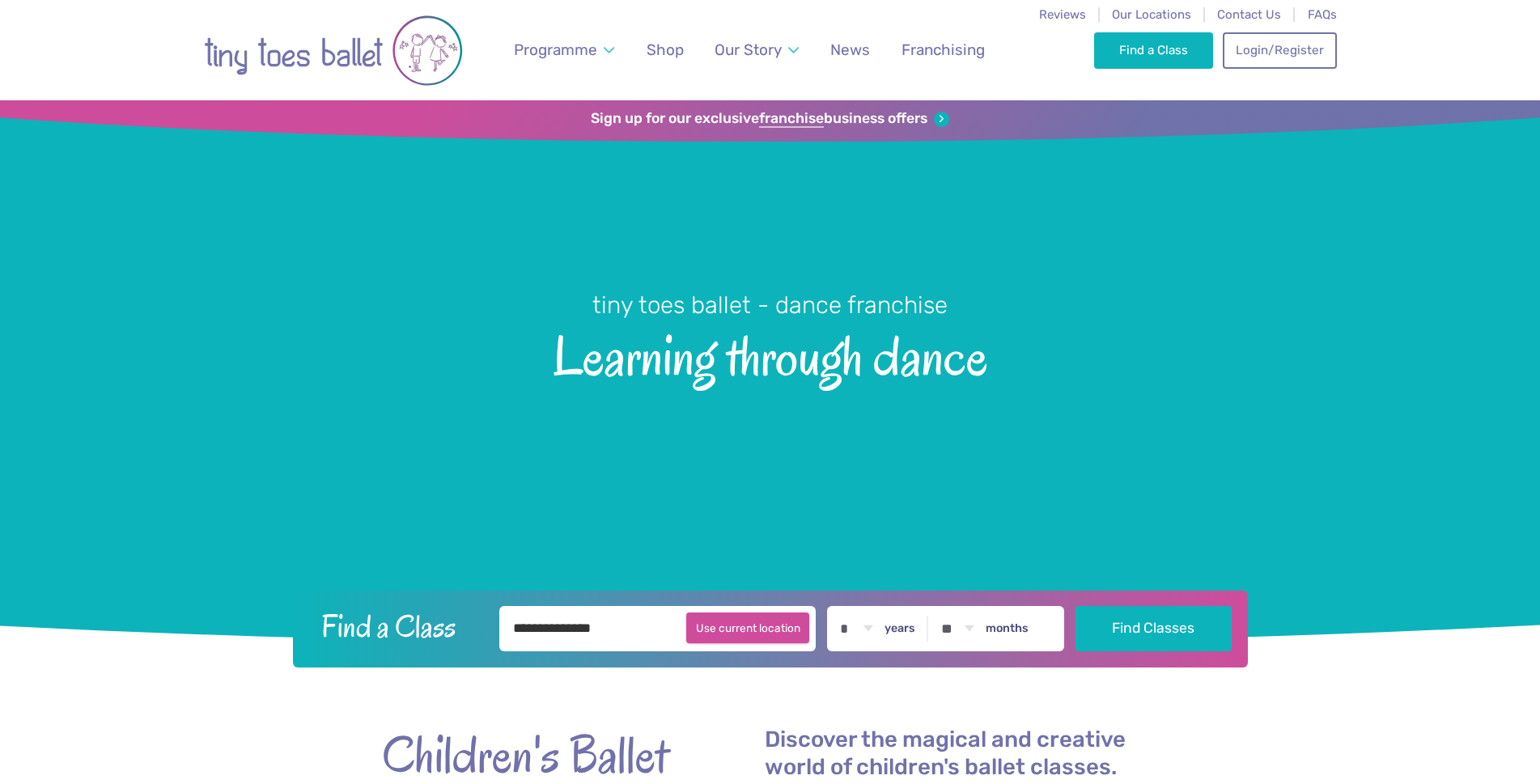
click at [750, 634] on button "Use current location" at bounding box center [748, 628] width 124 height 30
click at [1148, 619] on button "Find Classes" at bounding box center [1154, 628] width 156 height 46
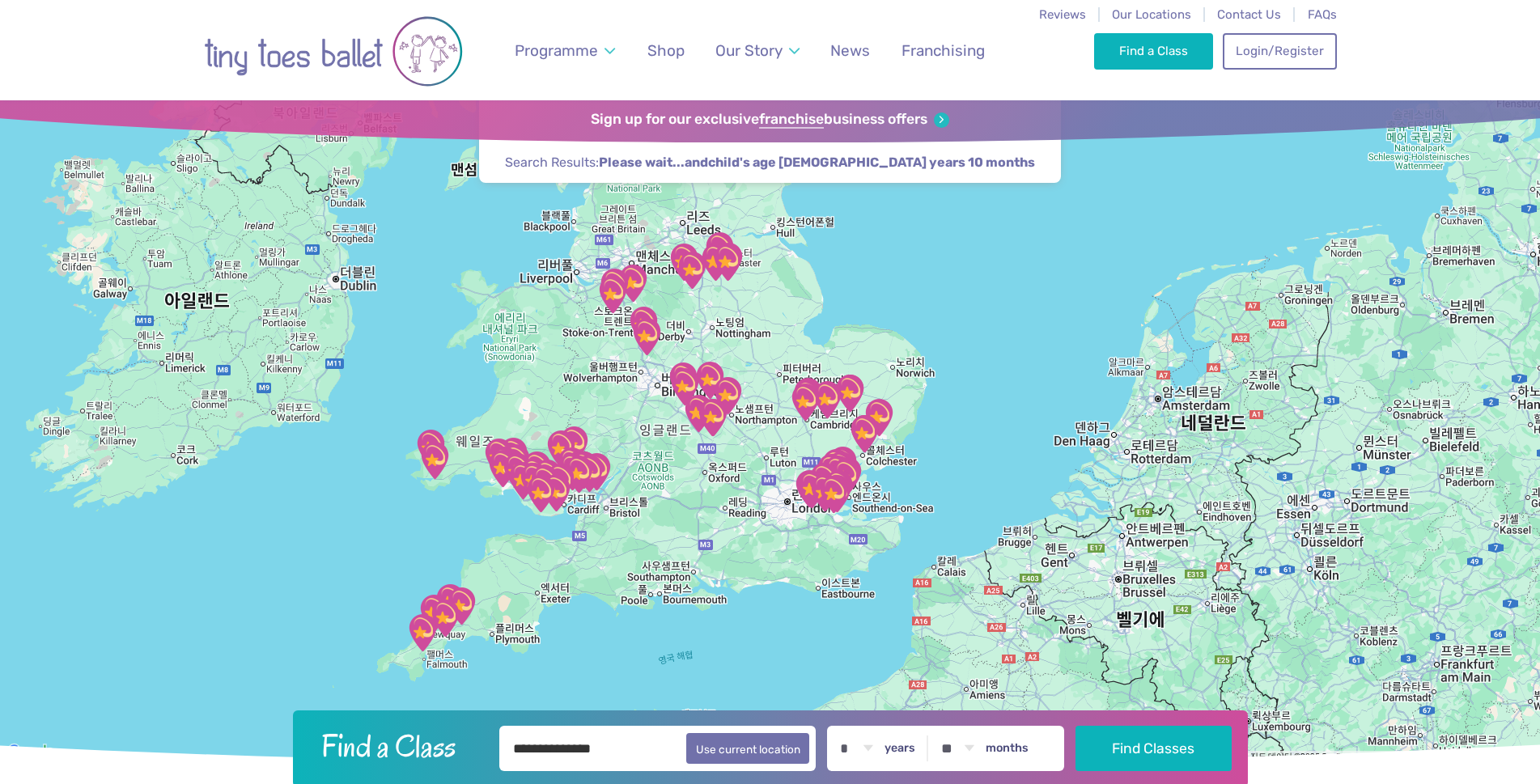
drag, startPoint x: 954, startPoint y: 557, endPoint x: 745, endPoint y: 446, distance: 236.6
click at [745, 446] on div at bounding box center [770, 431] width 1540 height 662
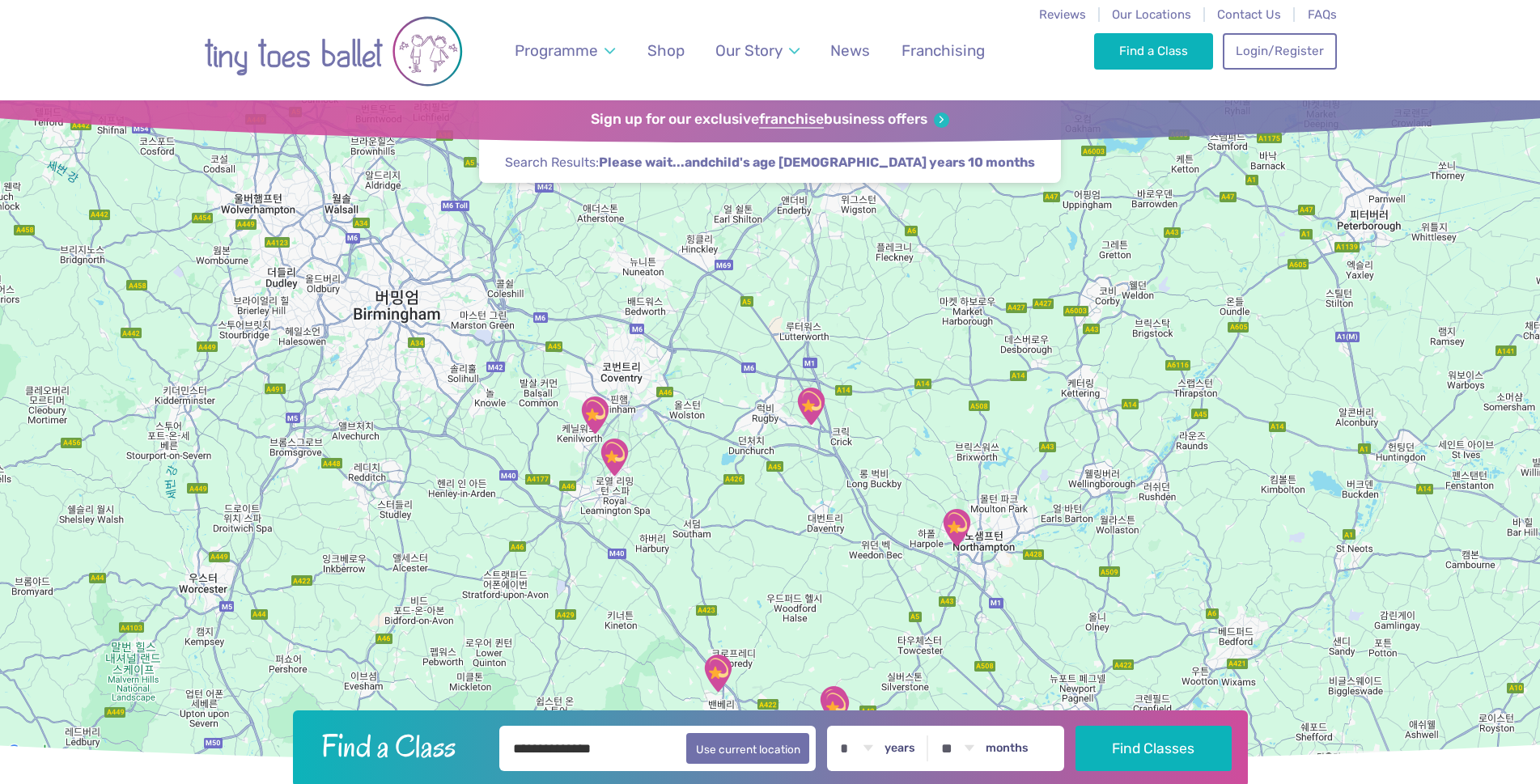
drag, startPoint x: 454, startPoint y: 251, endPoint x: 810, endPoint y: 607, distance: 503.5
click at [810, 607] on div at bounding box center [770, 431] width 1540 height 662
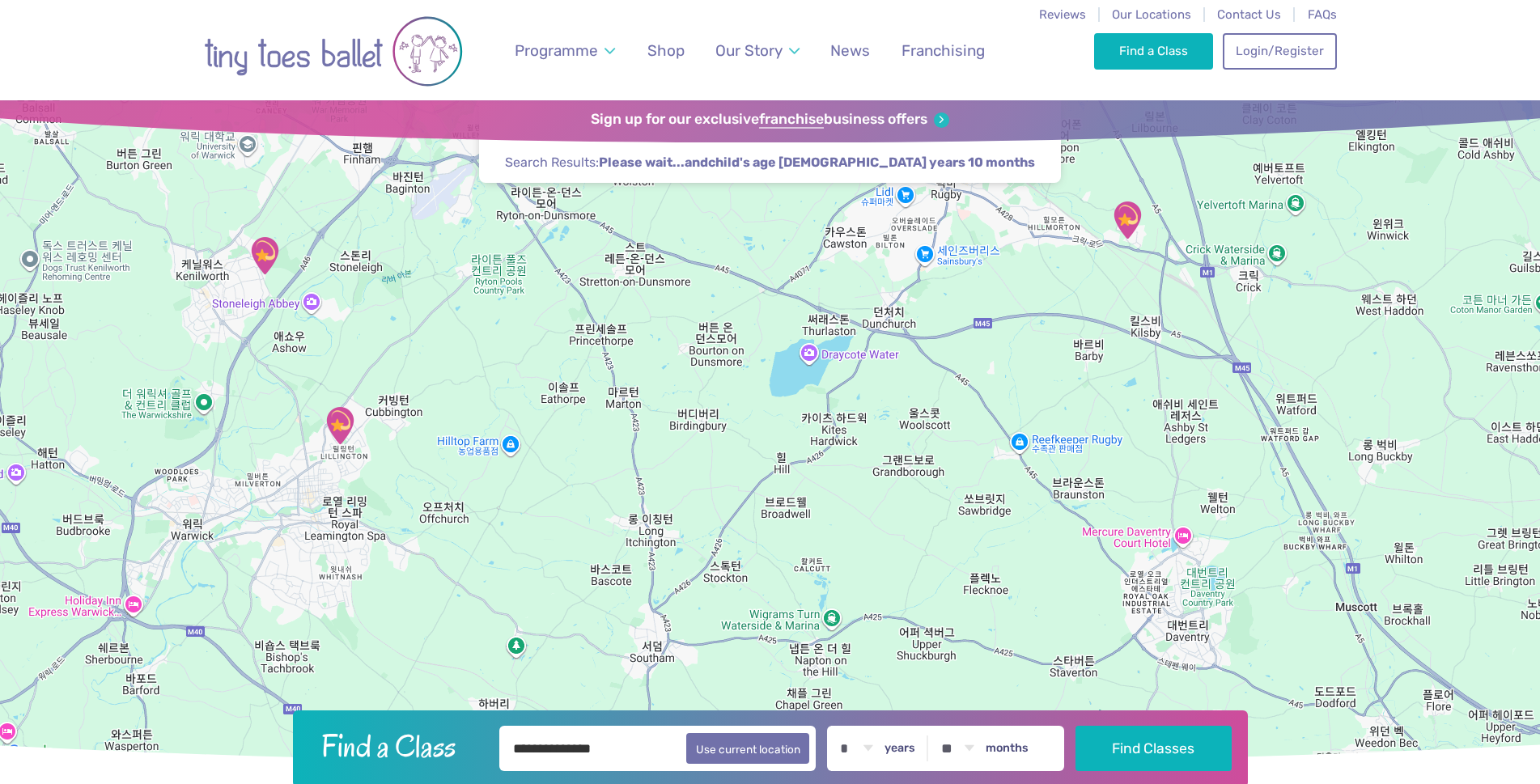
drag, startPoint x: 587, startPoint y: 316, endPoint x: 772, endPoint y: 436, distance: 220.5
click at [771, 435] on div at bounding box center [770, 431] width 1540 height 662
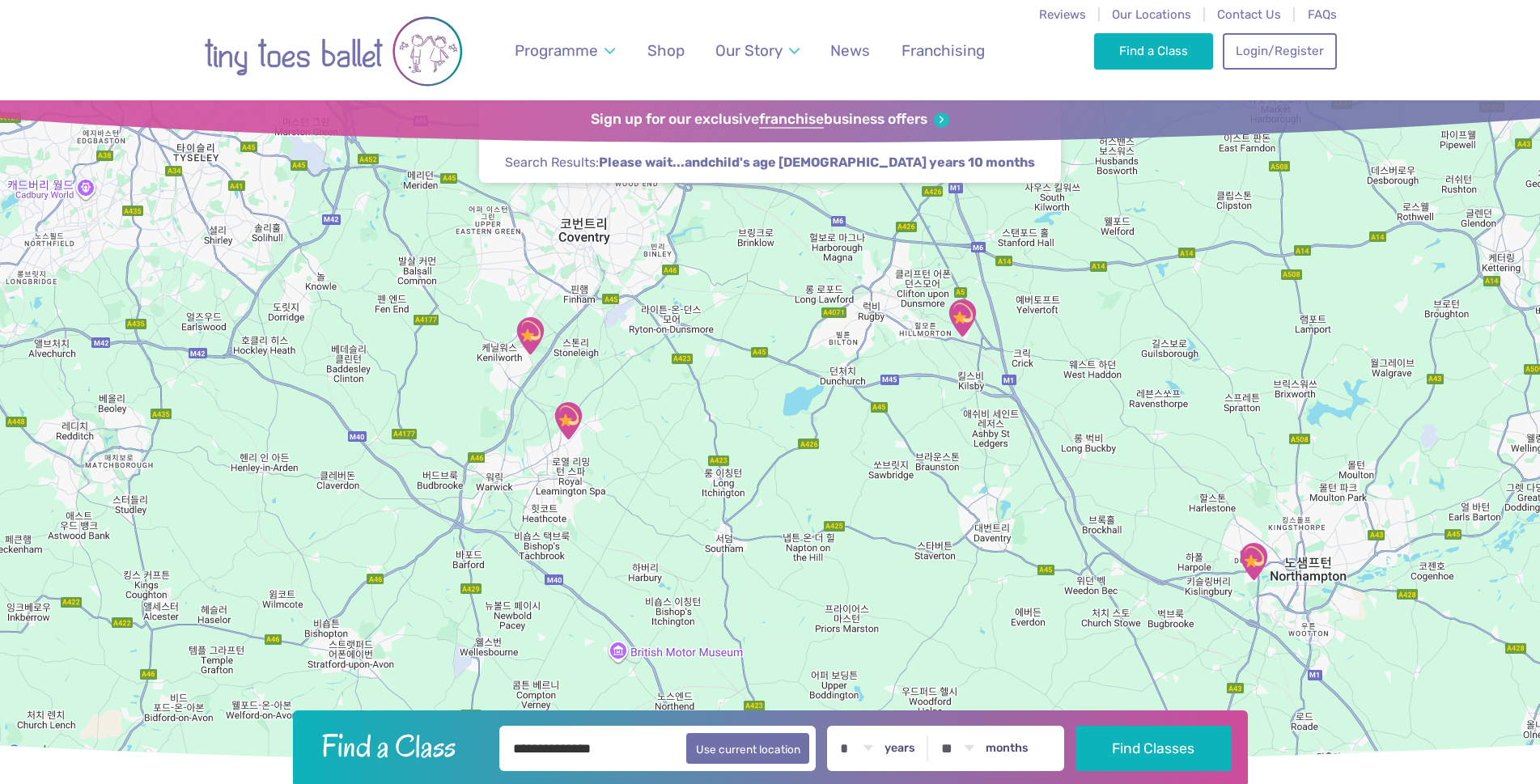
drag, startPoint x: 661, startPoint y: 398, endPoint x: 677, endPoint y: 397, distance: 16.0
click at [677, 397] on div at bounding box center [770, 431] width 1540 height 662
click at [566, 416] on img "Lillington Social Club" at bounding box center [568, 420] width 41 height 41
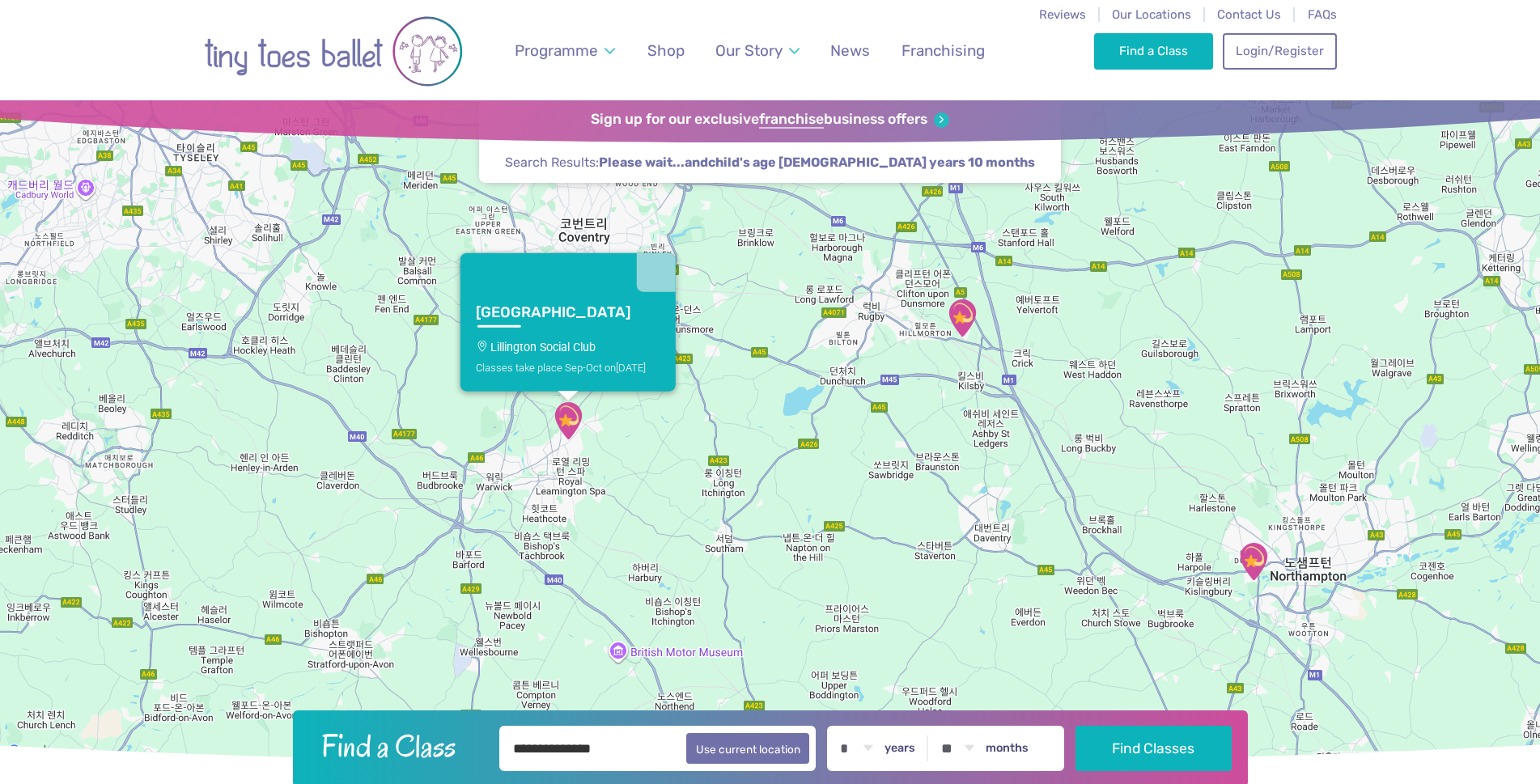
click at [610, 354] on link "Lillington Lillington Social Club Classes take place Sep-Oct [DATE]" at bounding box center [568, 341] width 216 height 100
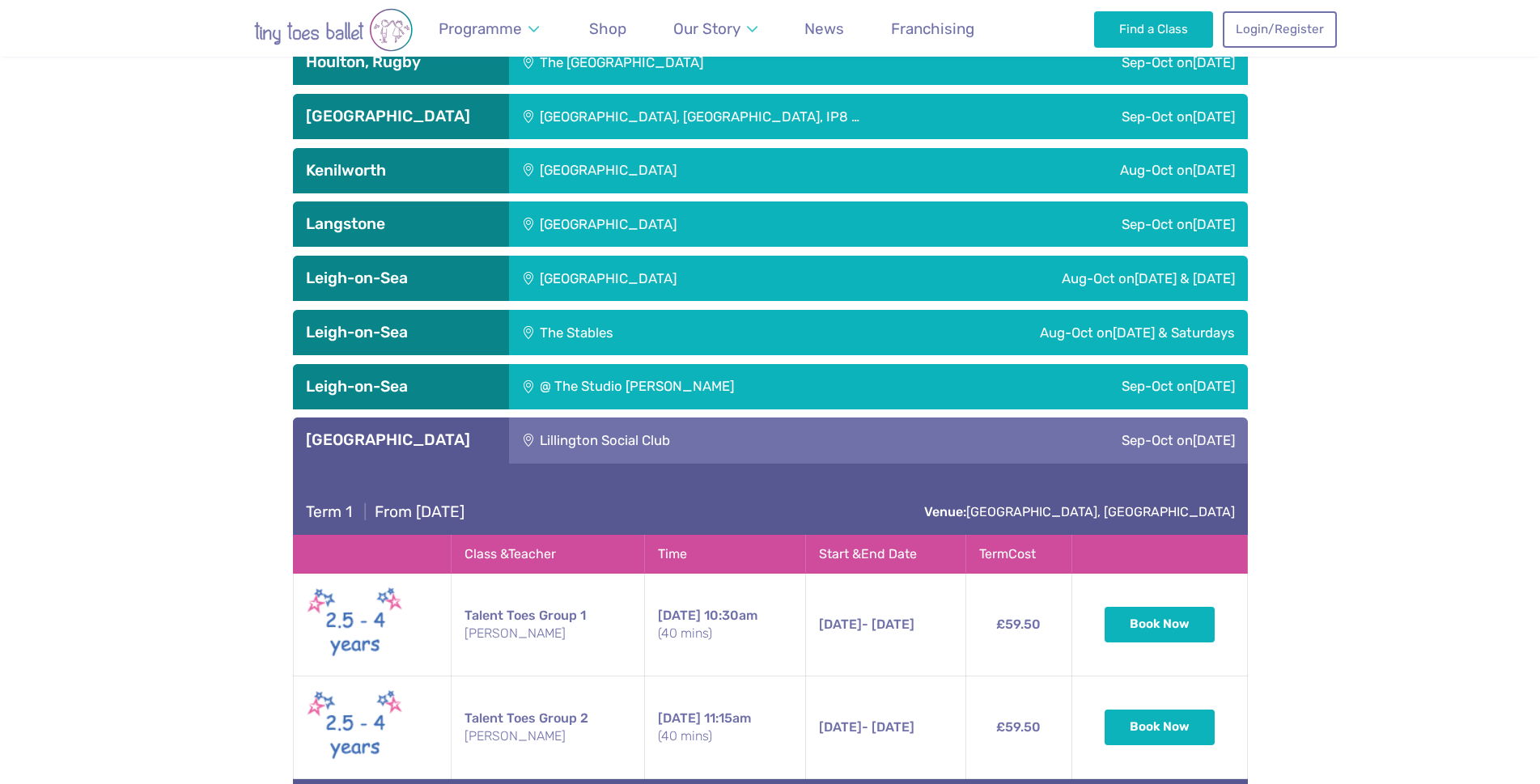
scroll to position [3114, 0]
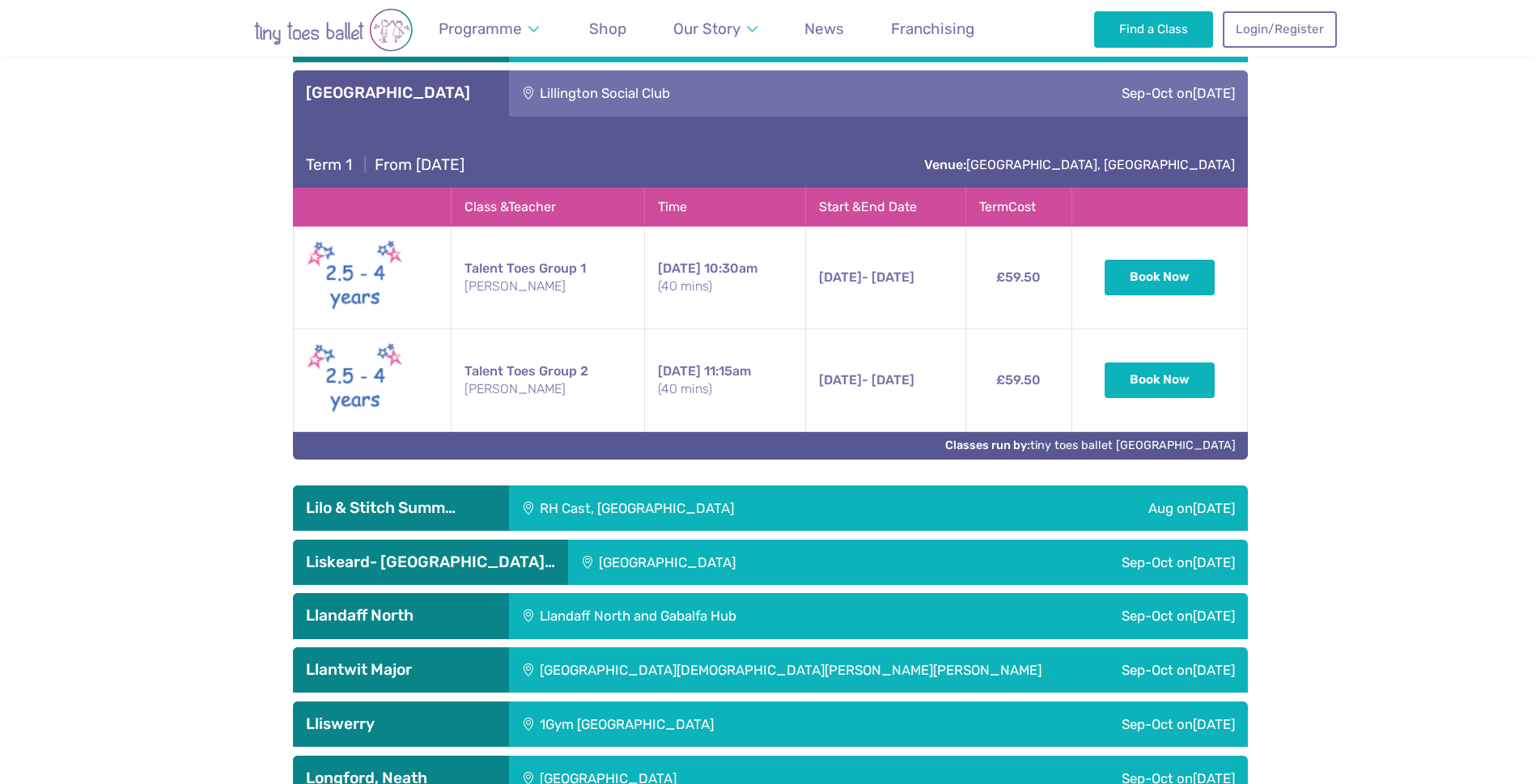
click at [1367, 236] on div "**********" at bounding box center [770, 20] width 1540 height 4590
drag, startPoint x: 683, startPoint y: 83, endPoint x: 541, endPoint y: 93, distance: 142.4
click at [541, 93] on div "Lillington Social Club" at bounding box center [715, 93] width 412 height 46
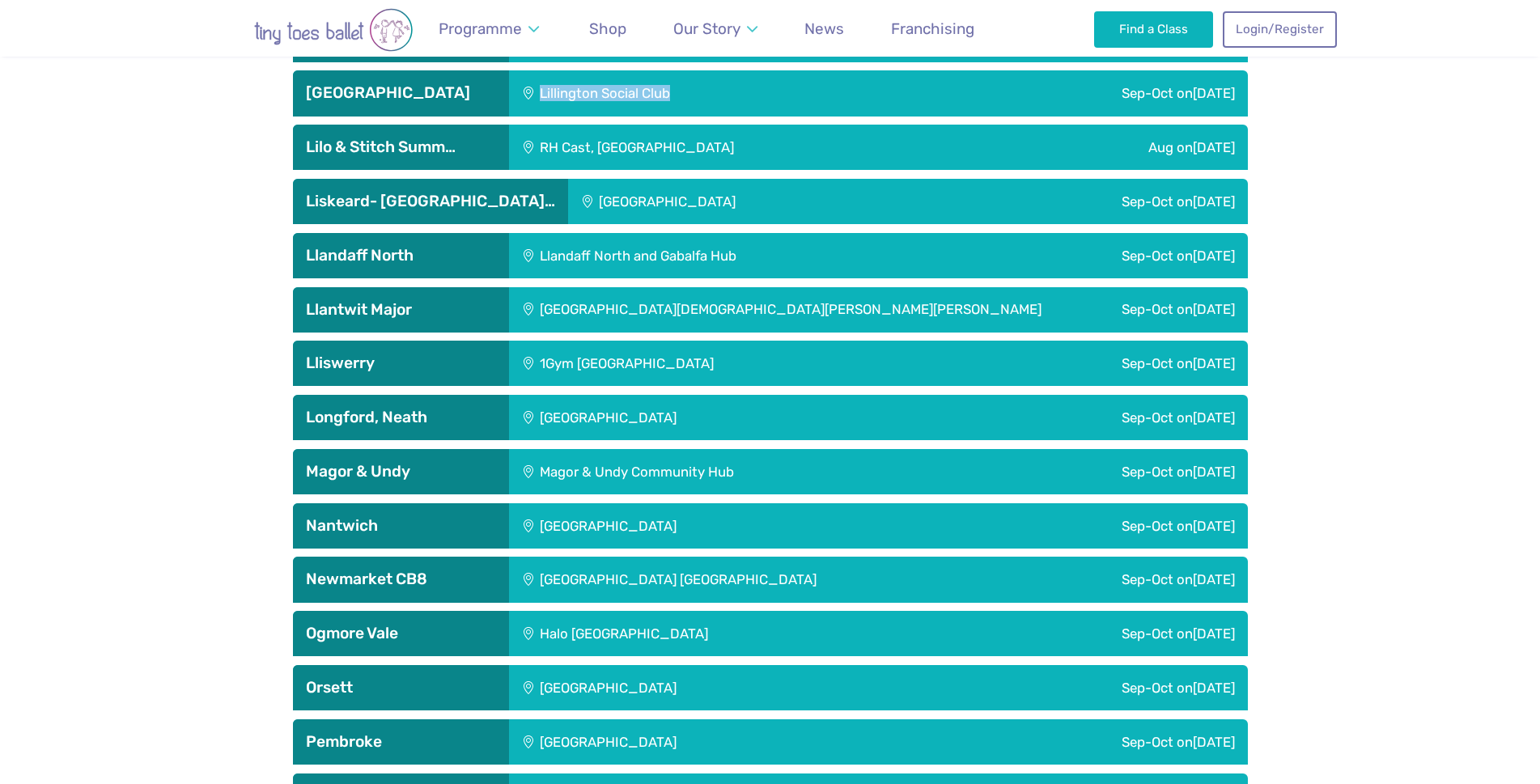
copy div "Lillington Social Club"
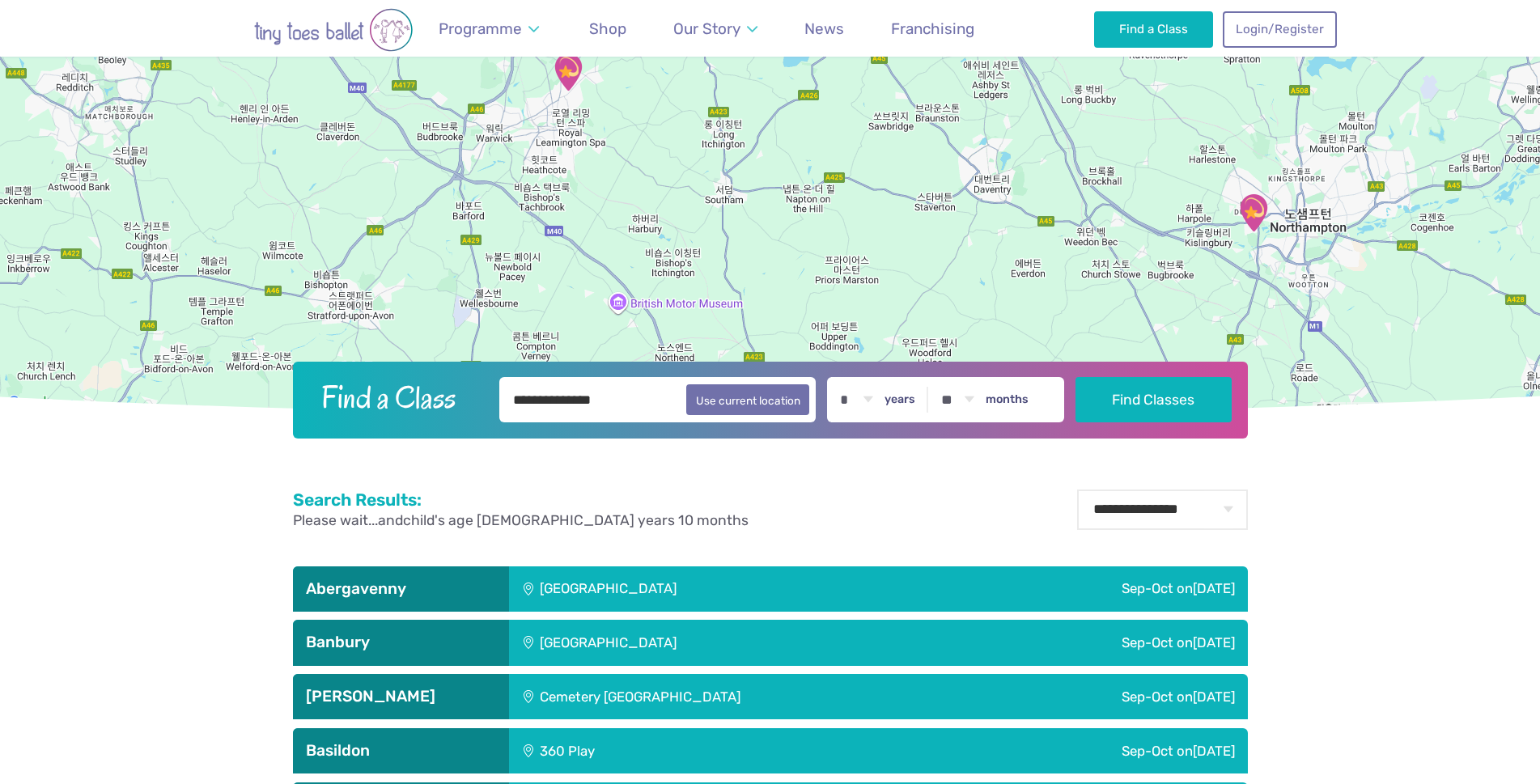
scroll to position [120, 0]
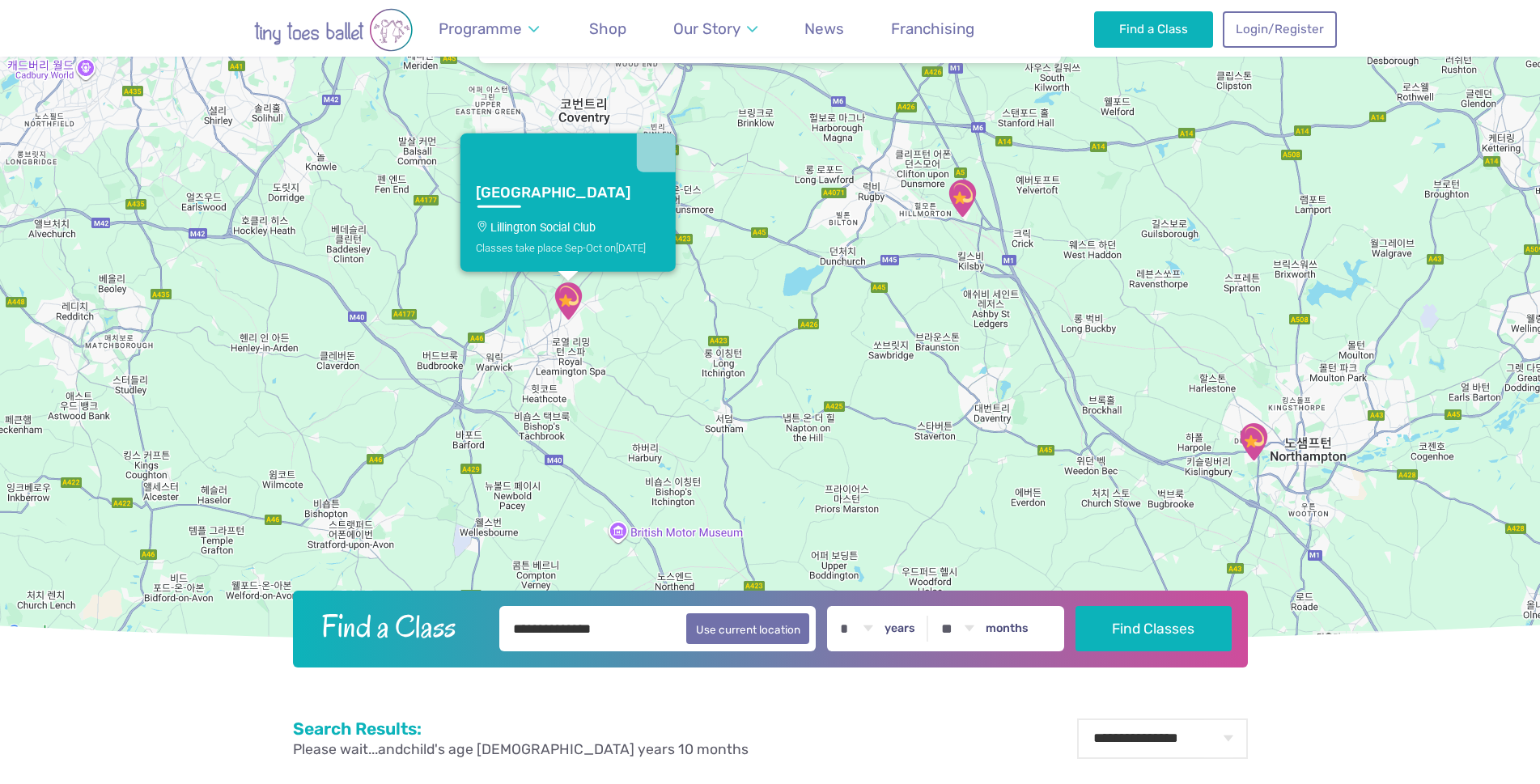
click at [584, 236] on link "Lillington Lillington Social Club Classes take place Sep-Oct [DATE]" at bounding box center [568, 221] width 216 height 100
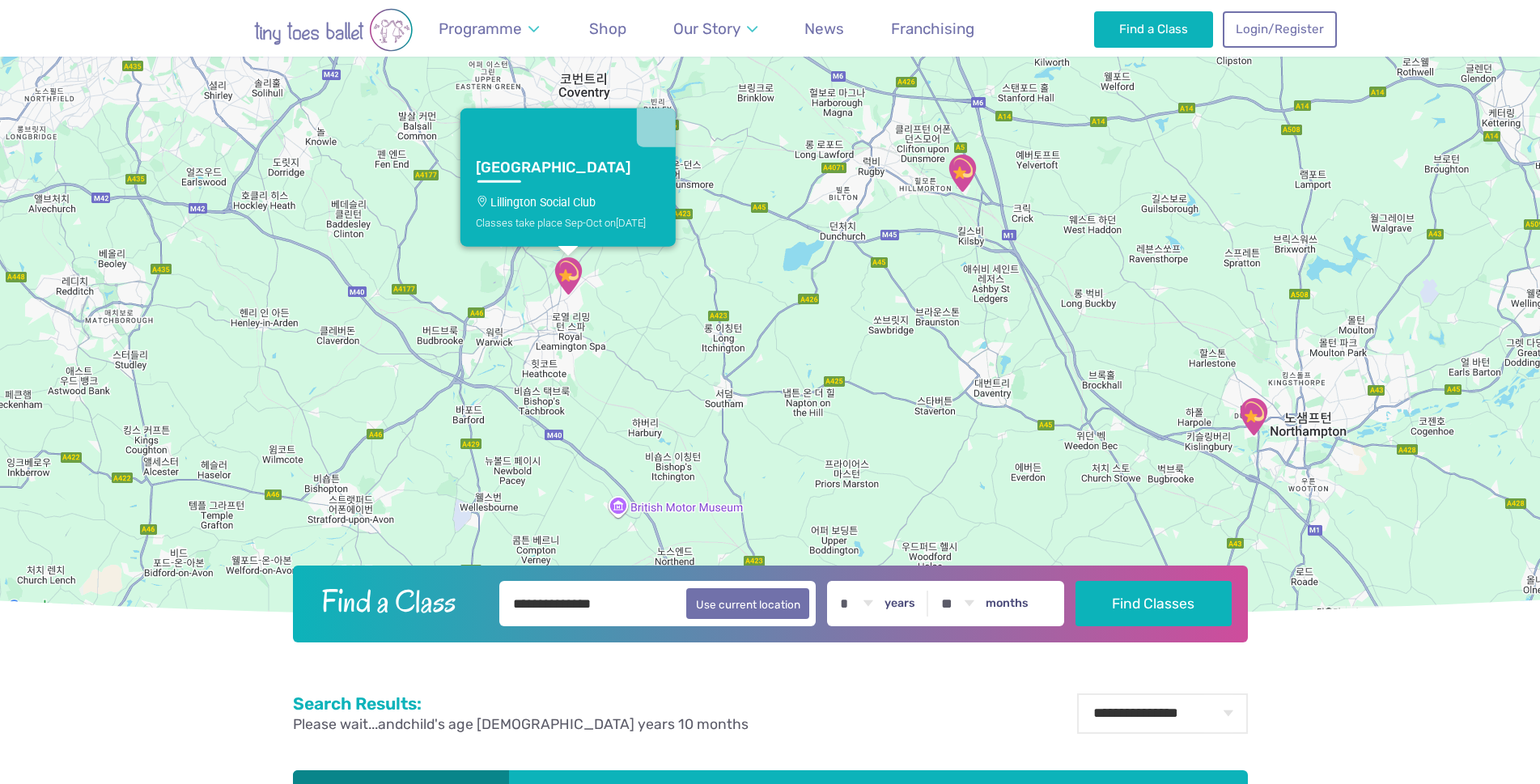
scroll to position [0, 0]
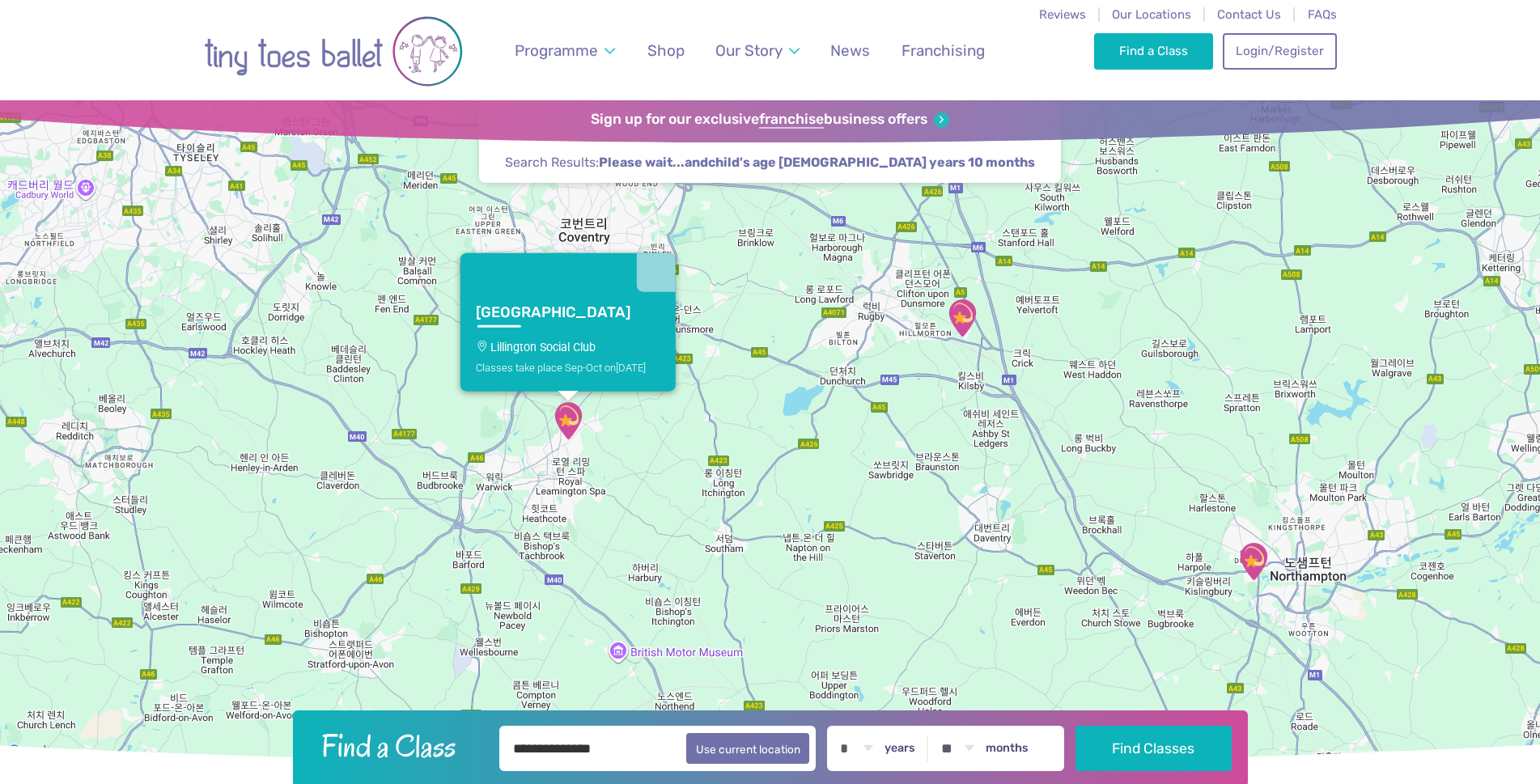
click at [699, 387] on div "Lillington Lillington Social Club Classes take place Sep-Oct [DATE]" at bounding box center [770, 431] width 1540 height 662
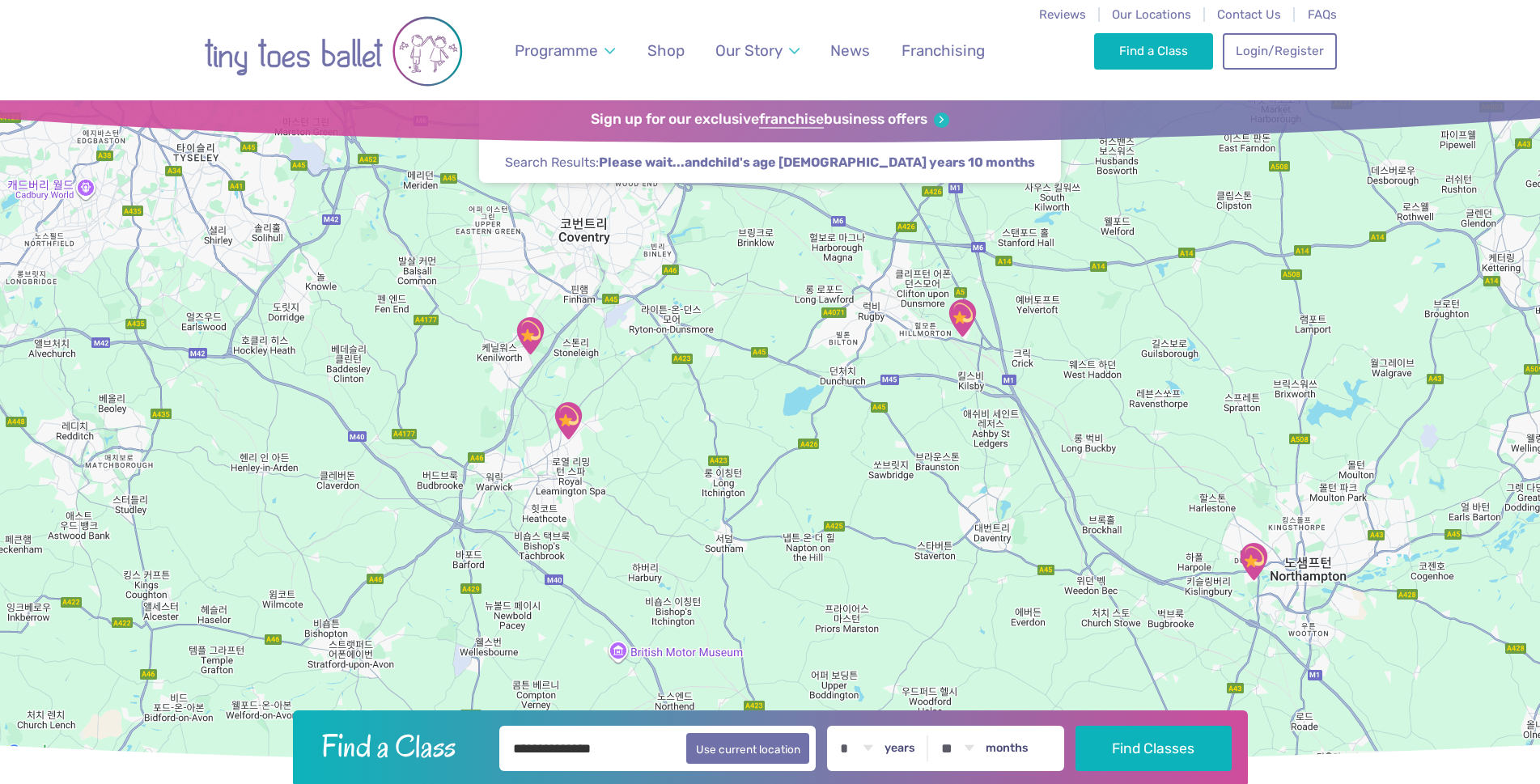
click at [532, 325] on img "Kenilworth School" at bounding box center [529, 335] width 41 height 41
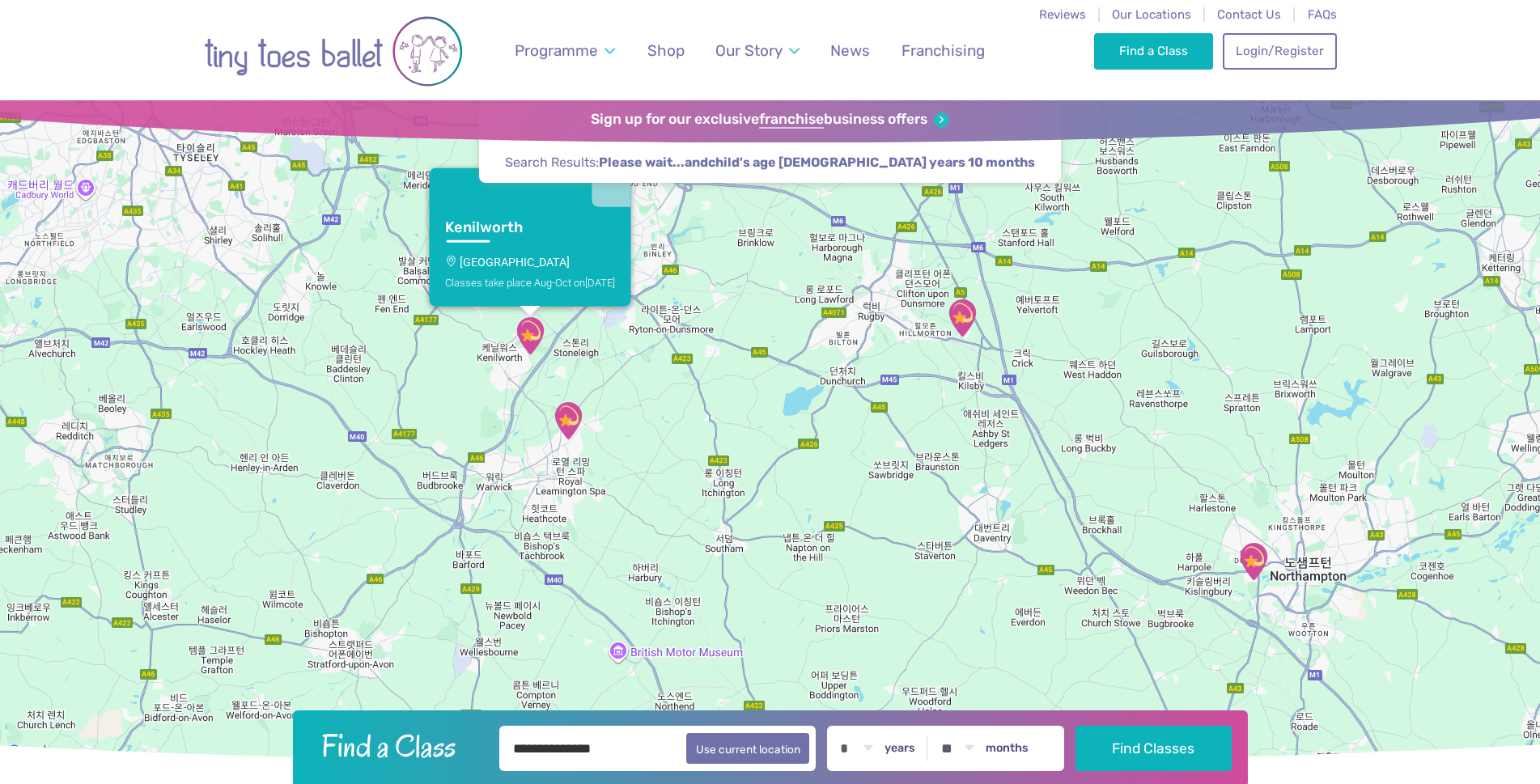
click at [545, 263] on p "[GEOGRAPHIC_DATA]" at bounding box center [529, 262] width 170 height 13
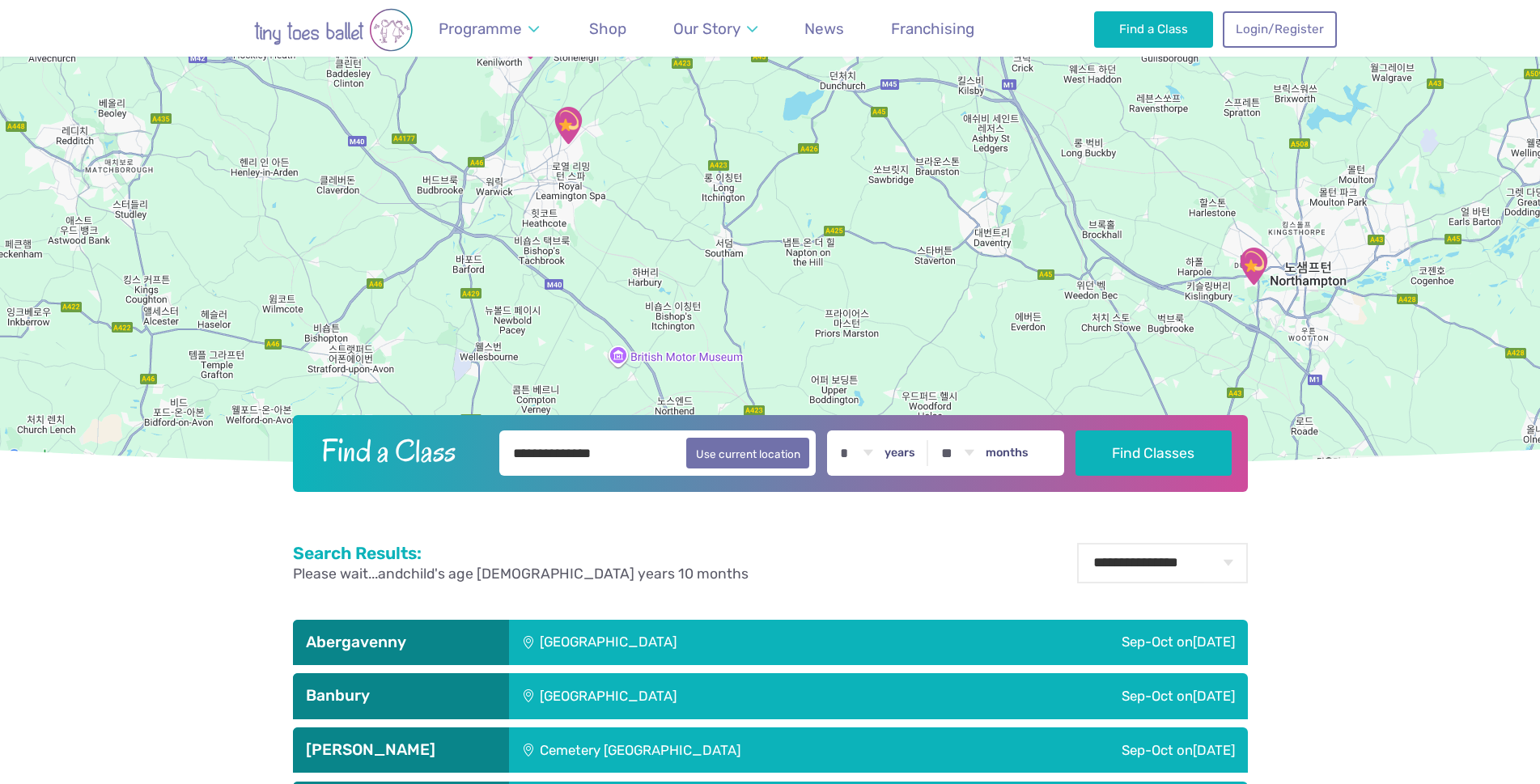
scroll to position [174, 0]
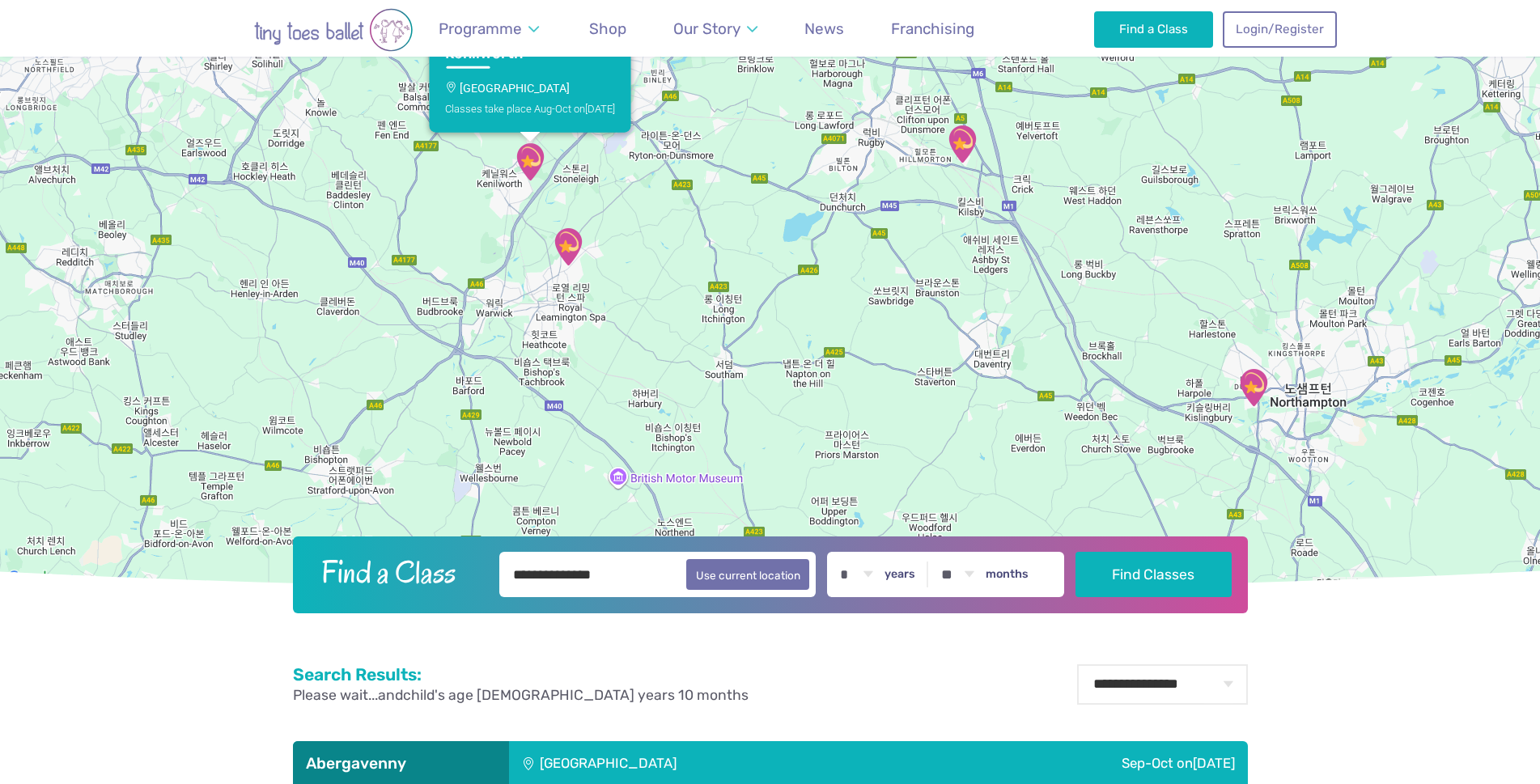
click at [970, 143] on img "The Barn Community Centre" at bounding box center [962, 143] width 41 height 41
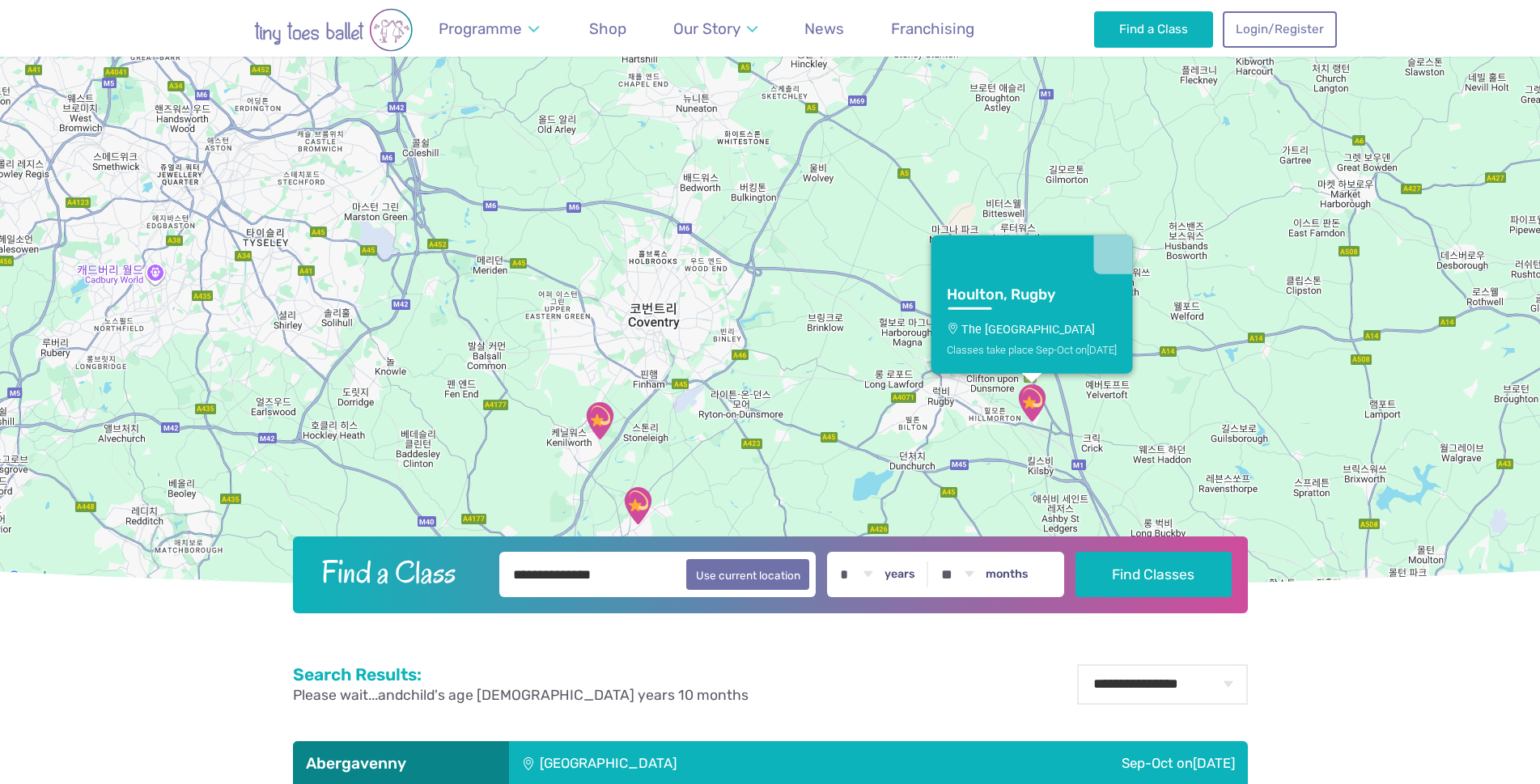
drag, startPoint x: 1159, startPoint y: 373, endPoint x: 1231, endPoint y: 613, distance: 250.6
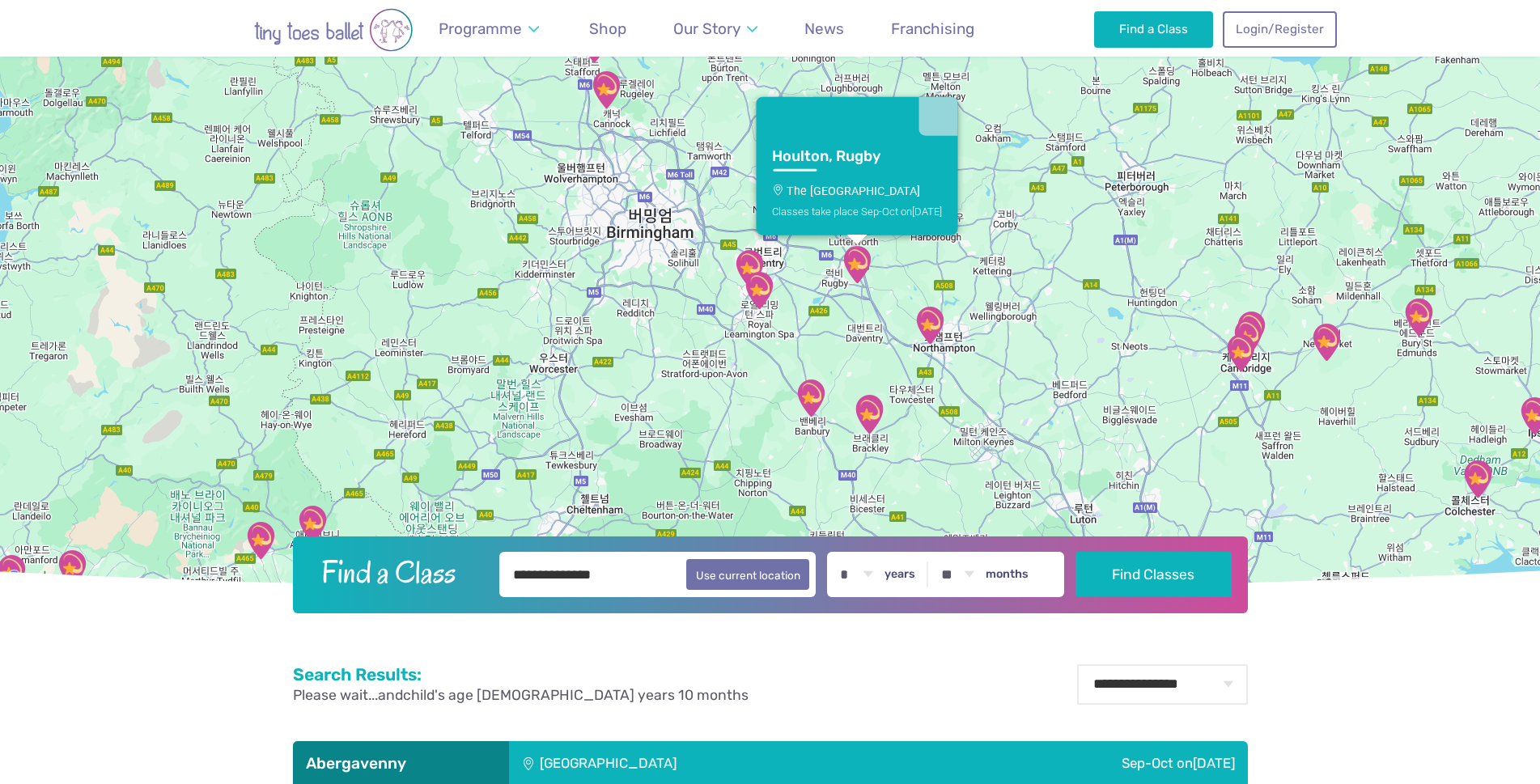
drag, startPoint x: 1042, startPoint y: 405, endPoint x: 693, endPoint y: 313, distance: 360.9
click at [693, 313] on div "Houlton, Rugby The Barn Community Centre Classes take place Sep-Oct [DATE]" at bounding box center [770, 258] width 1540 height 662
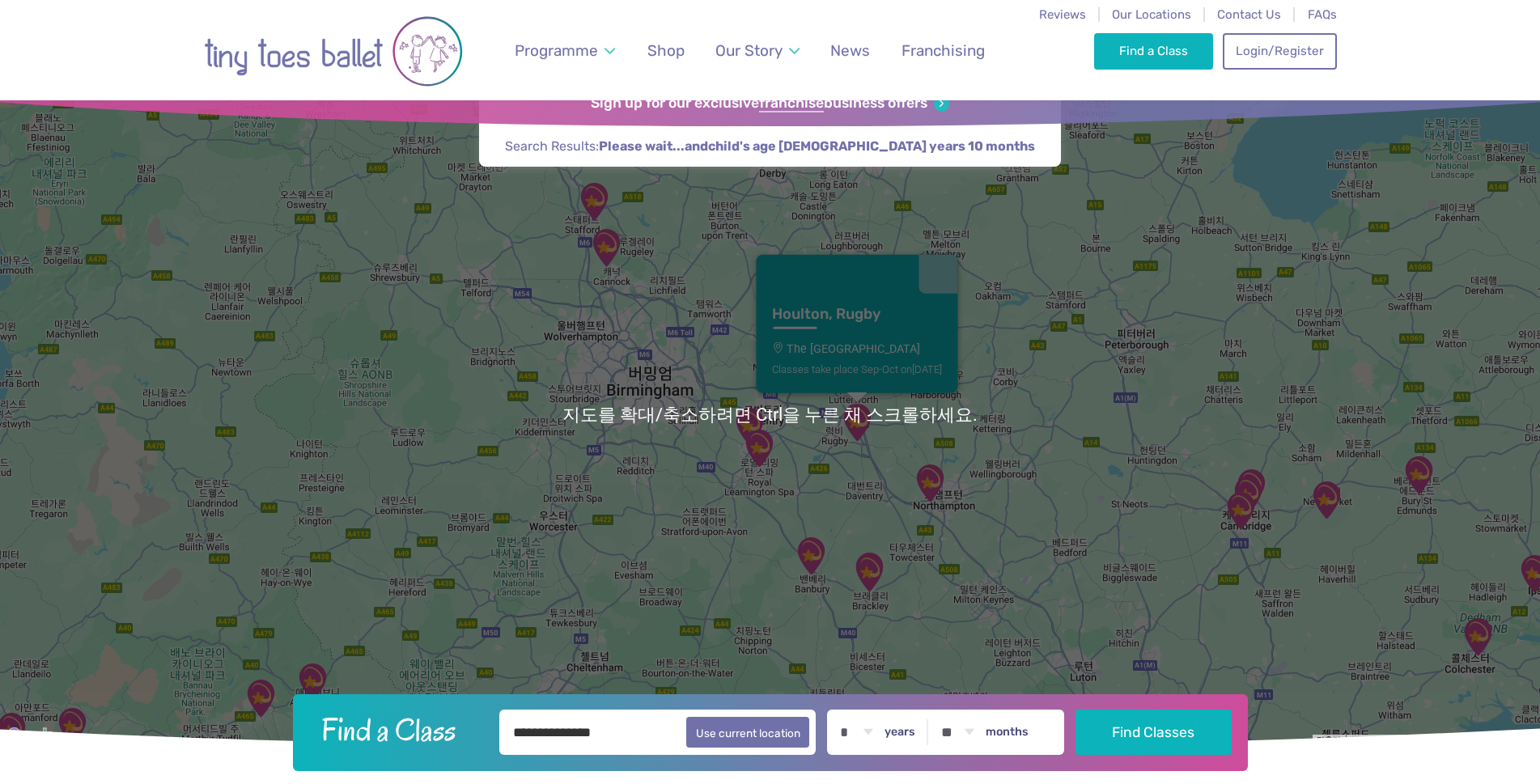
scroll to position [0, 0]
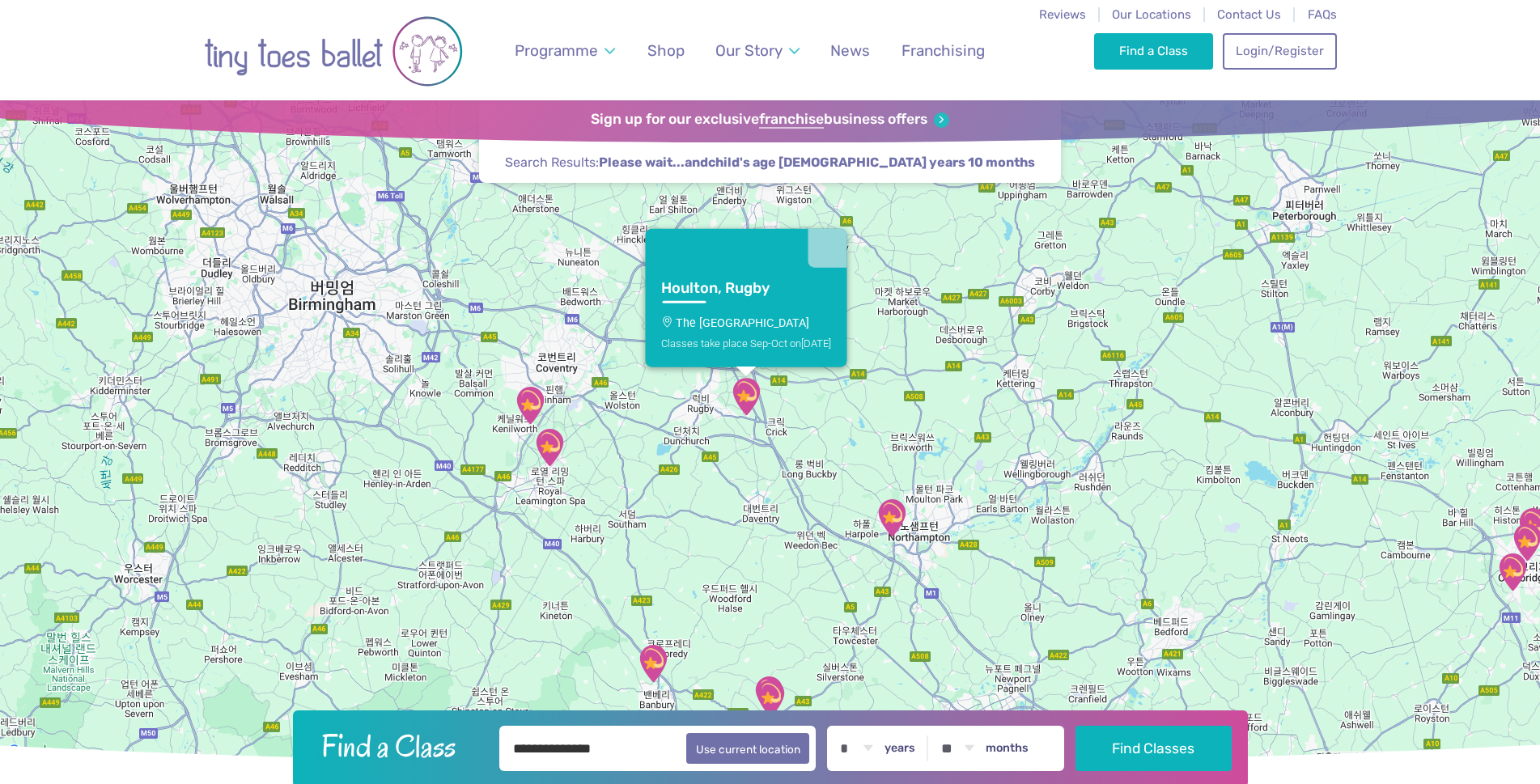
drag, startPoint x: 859, startPoint y: 443, endPoint x: 1010, endPoint y: 299, distance: 208.7
click at [1010, 299] on div "Houlton, Rugby The Barn Community Centre Classes take place Sep-Oct [DATE]" at bounding box center [770, 431] width 1540 height 662
click at [766, 314] on link "Houlton, Rugby The Barn Community Centre Classes take place Sep-Oct [DATE]" at bounding box center [746, 317] width 202 height 100
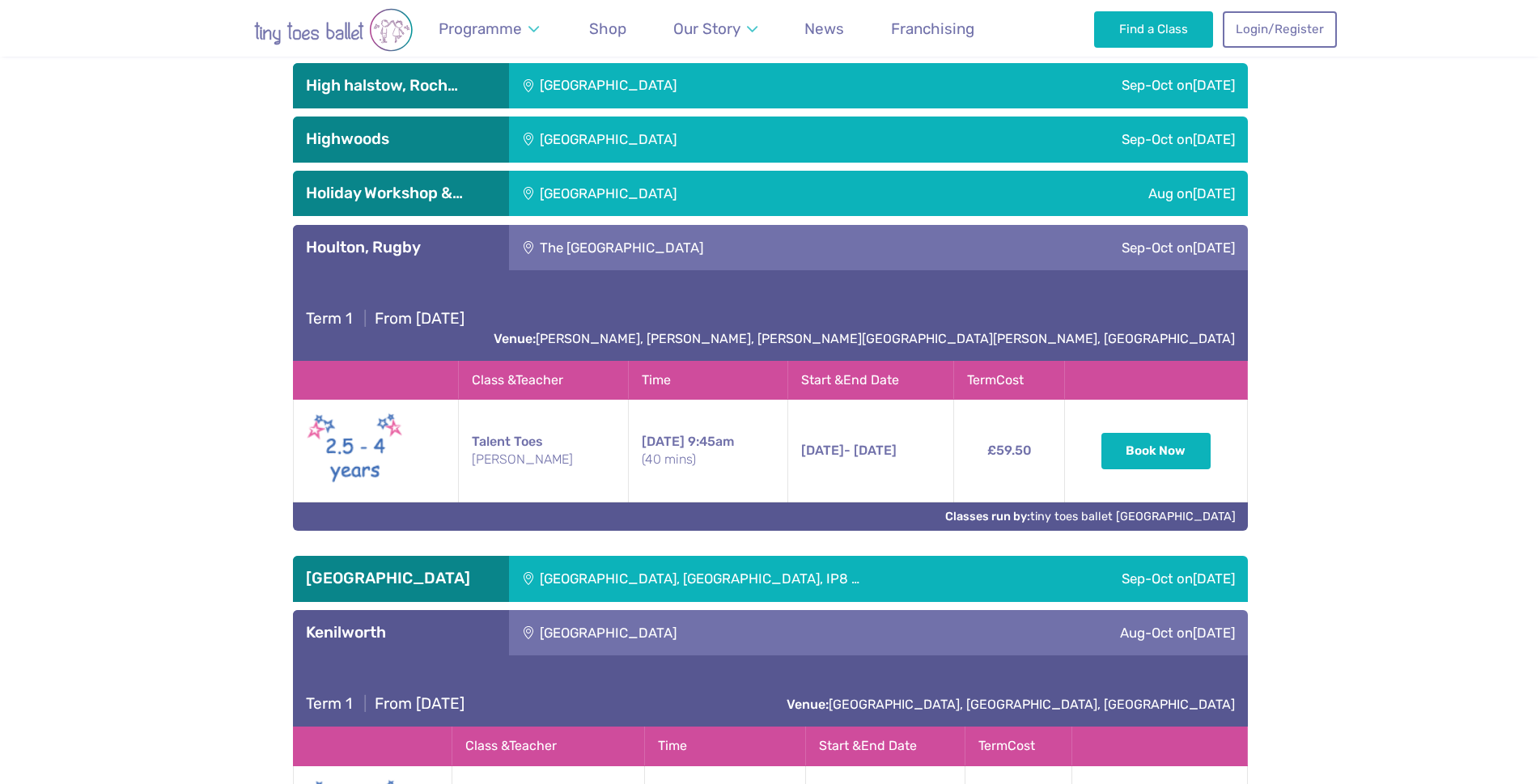
scroll to position [2574, 0]
